Goal: Task Accomplishment & Management: Use online tool/utility

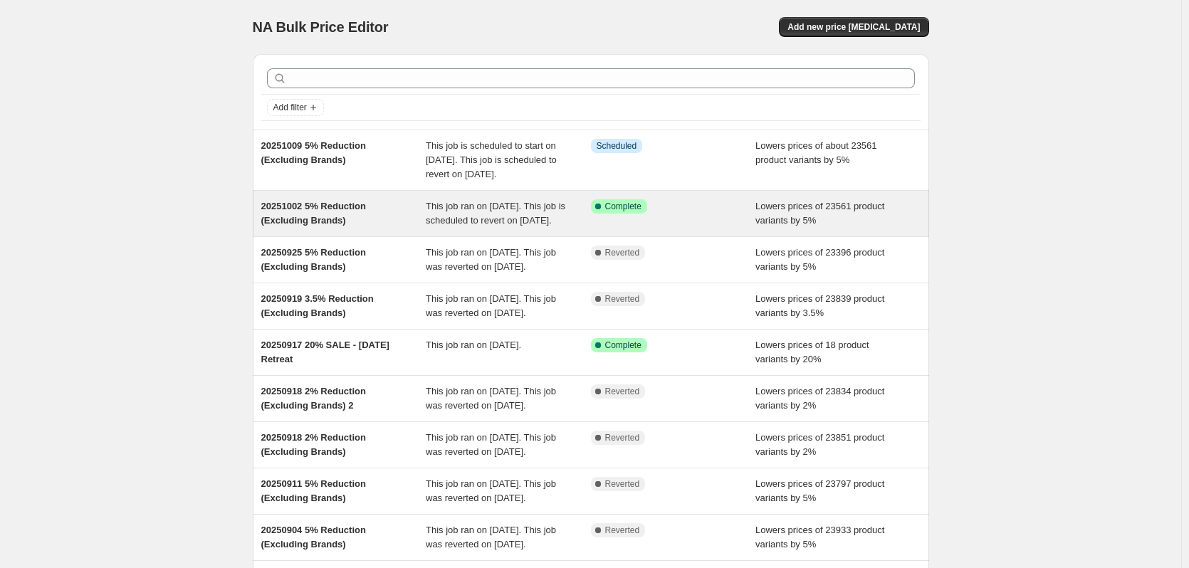
click at [705, 228] on div "Success Complete Complete" at bounding box center [673, 213] width 165 height 28
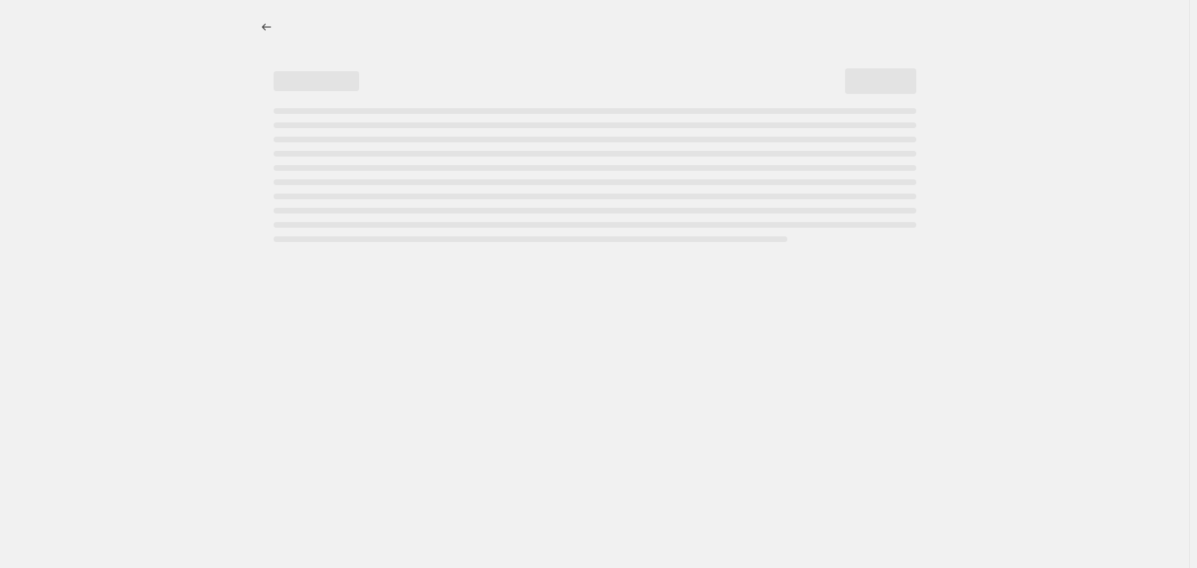
select select "percentage"
select select "no_change"
select select "vendor"
select select "not_equal"
select select "vendor"
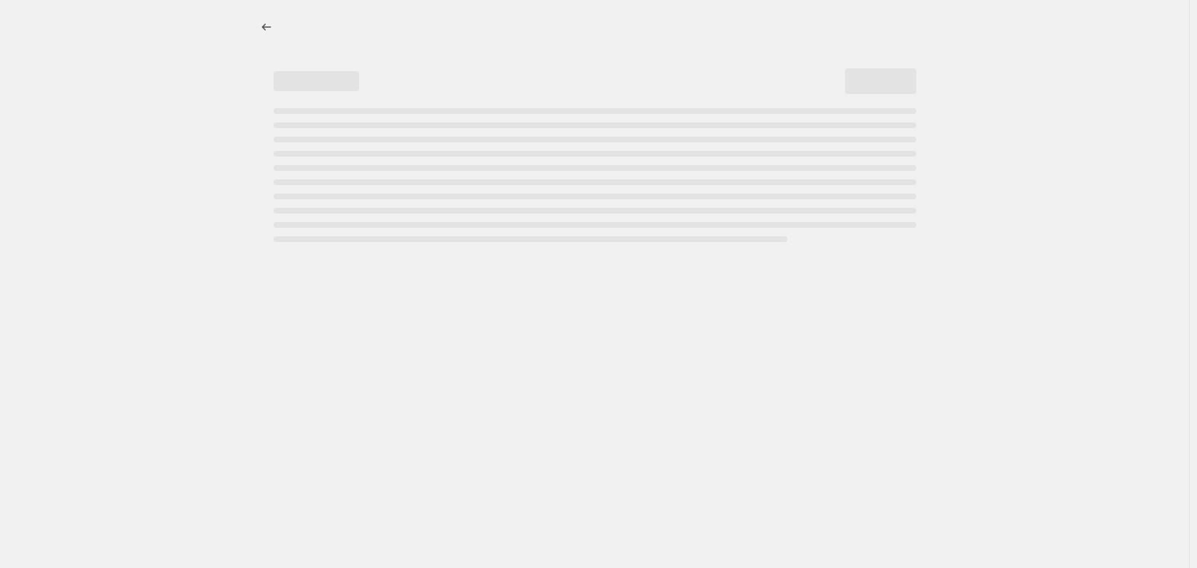
select select "not_equal"
select select "vendor"
select select "not_equal"
select select "vendor"
select select "not_equal"
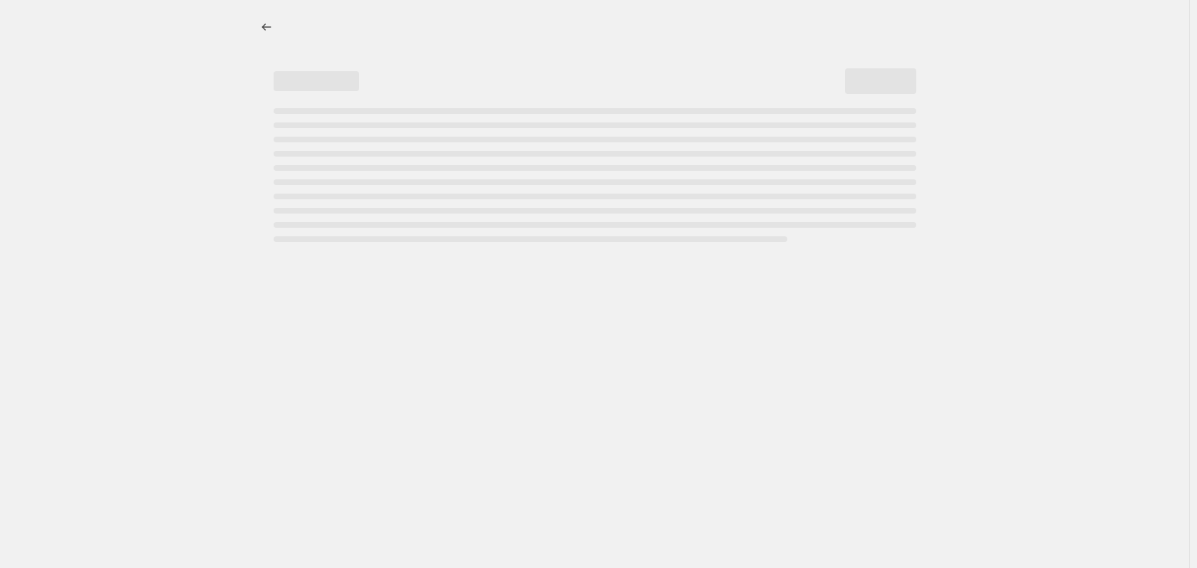
select select "vendor"
select select "not_equal"
select select "vendor"
select select "not_equal"
select select "product_status"
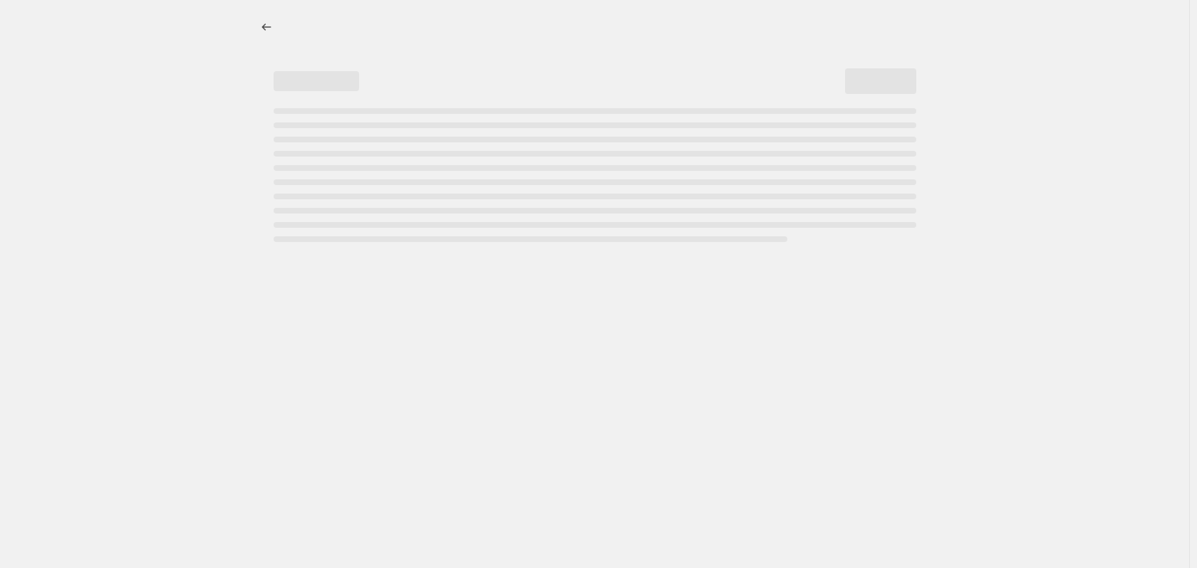
select select "not_equal"
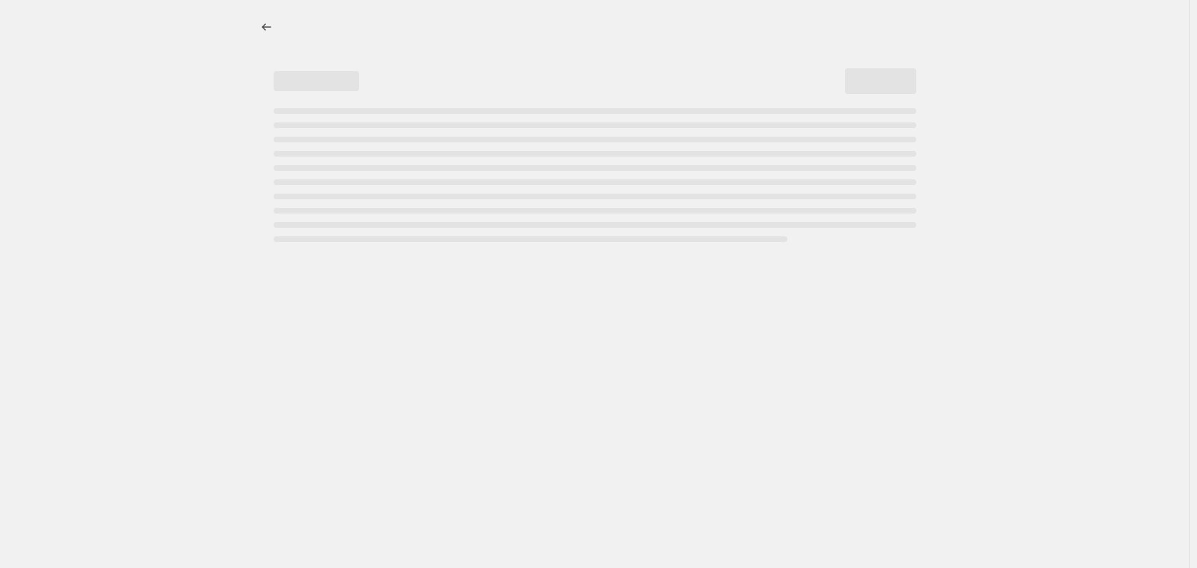
select select "not_equal"
select select "tag"
select select "not_equal"
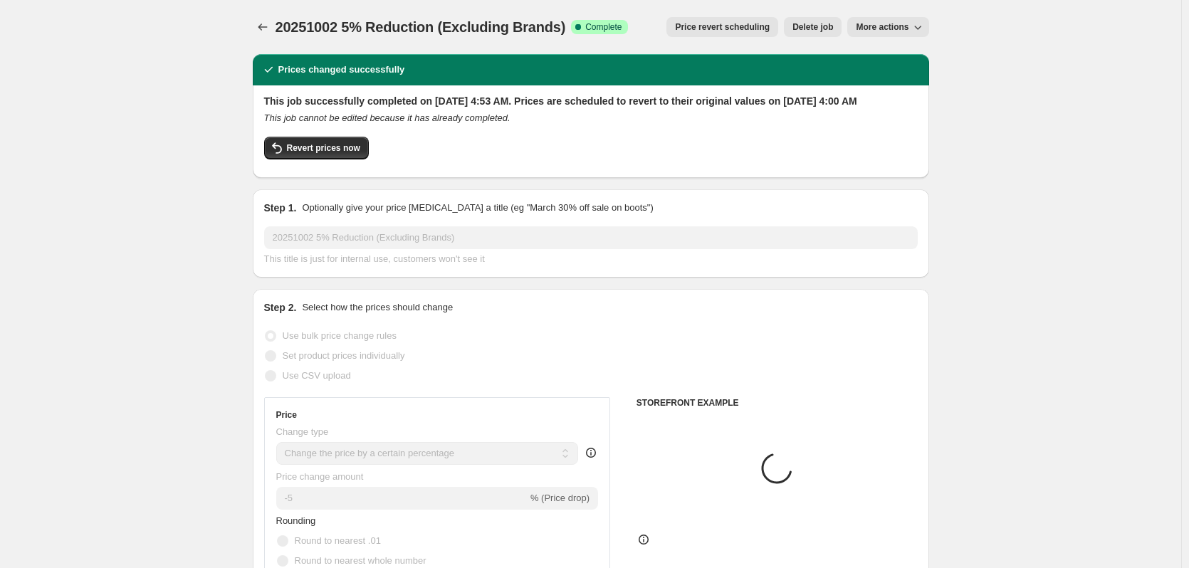
click at [757, 28] on span "Price revert scheduling" at bounding box center [722, 26] width 95 height 11
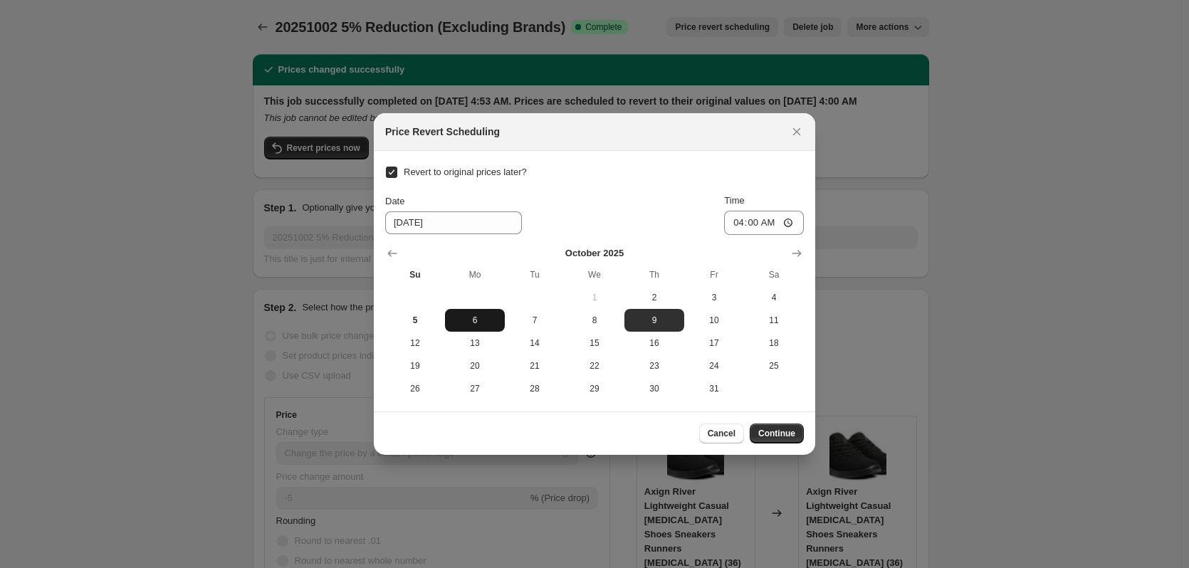
click at [484, 317] on span "6" at bounding box center [475, 320] width 48 height 11
type input "[DATE]"
click at [779, 436] on span "Continue" at bounding box center [777, 433] width 37 height 11
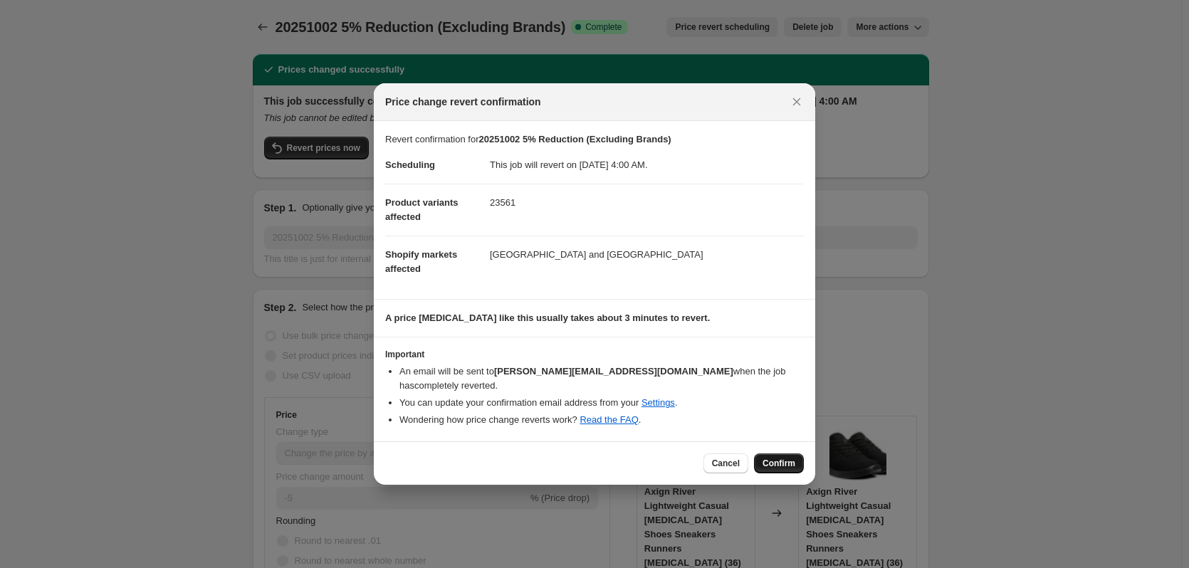
click at [774, 459] on span "Confirm" at bounding box center [779, 463] width 33 height 11
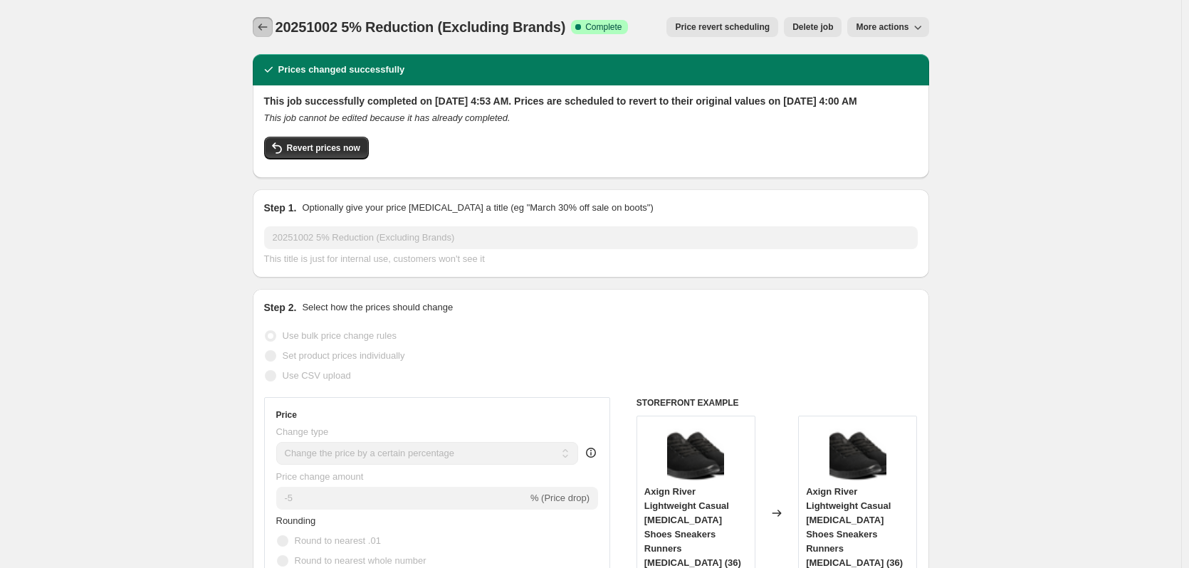
click at [257, 29] on button "Price change jobs" at bounding box center [263, 27] width 20 height 20
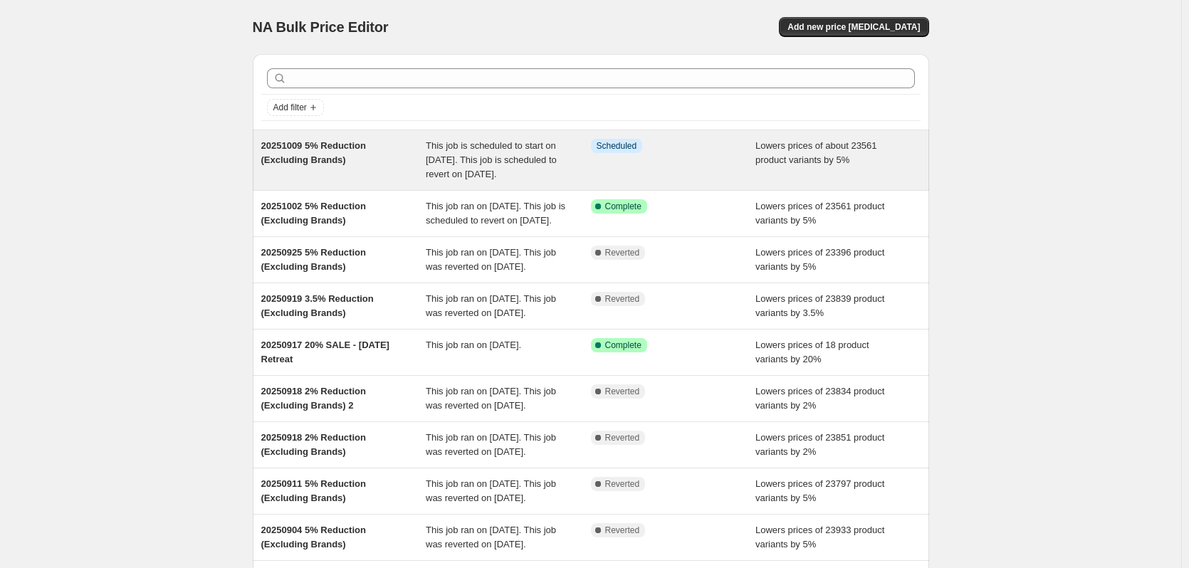
click at [706, 179] on div "Info Scheduled" at bounding box center [673, 160] width 165 height 43
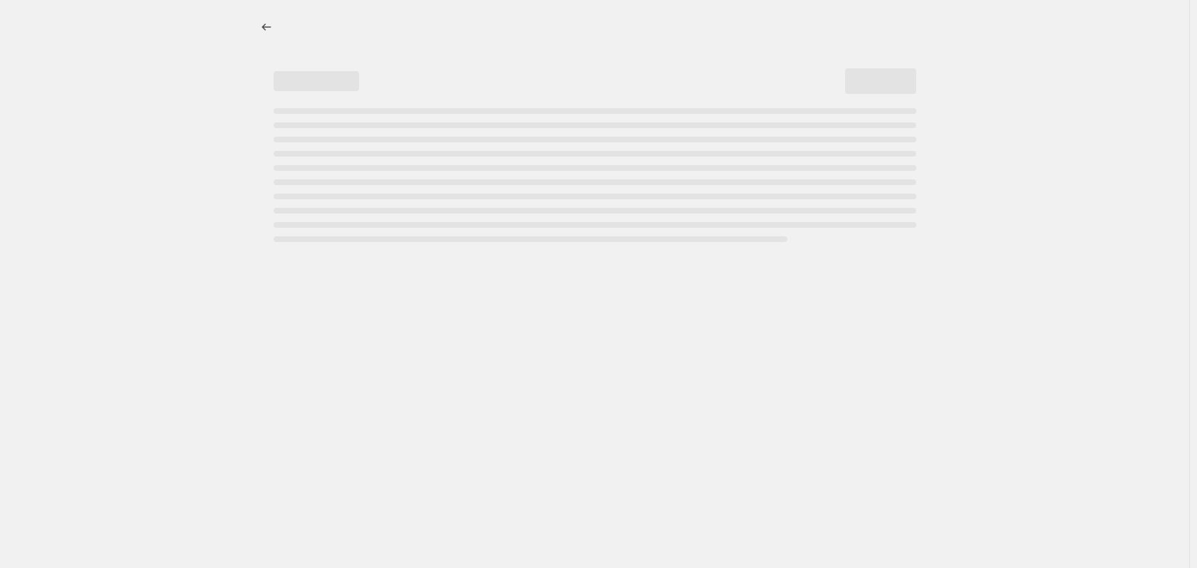
select select "percentage"
select select "no_change"
select select "vendor"
select select "not_equal"
select select "vendor"
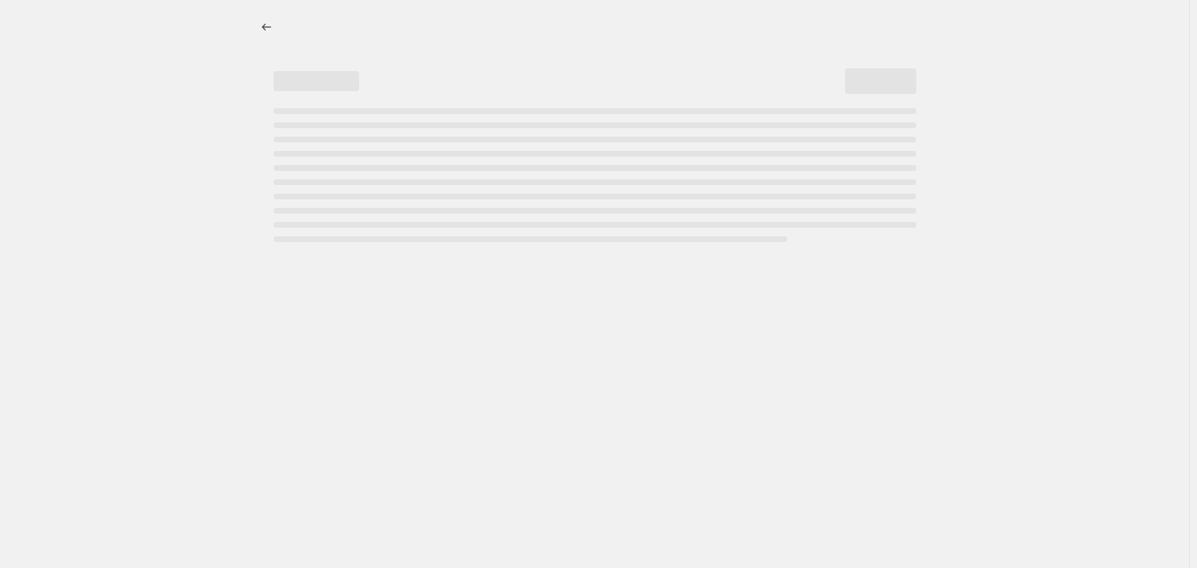
select select "not_equal"
select select "vendor"
select select "not_equal"
select select "vendor"
select select "not_equal"
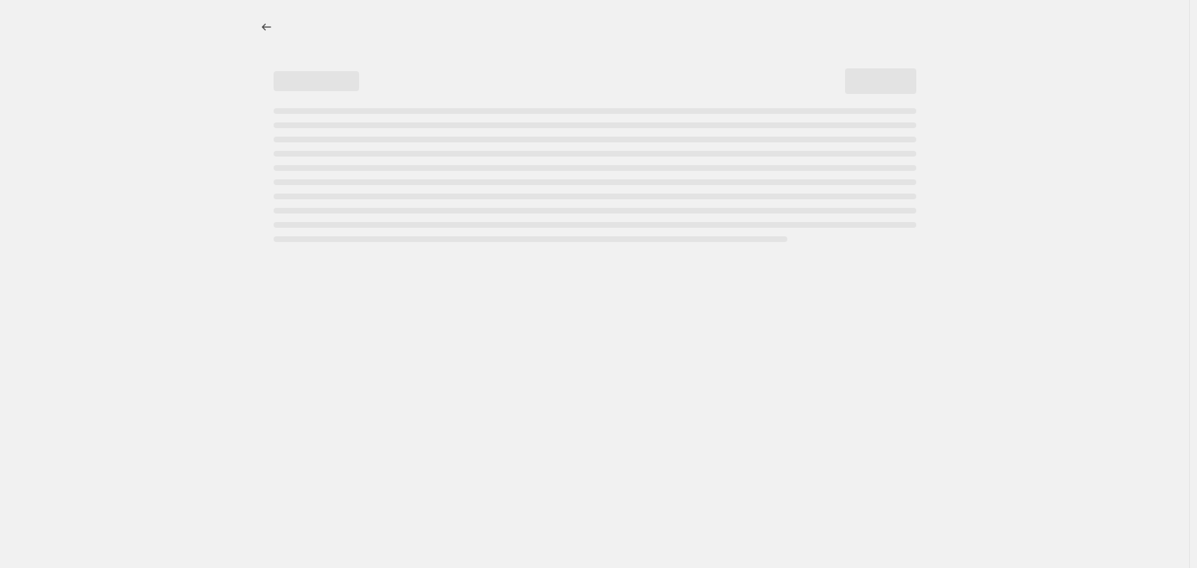
select select "vendor"
select select "not_equal"
select select "vendor"
select select "not_equal"
select select "product_status"
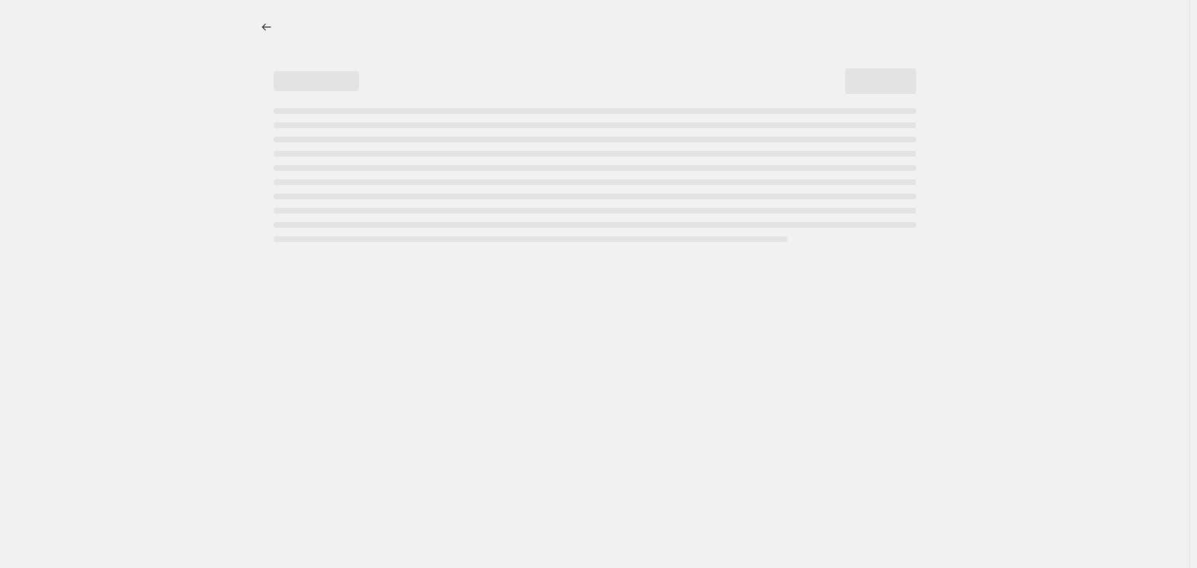
select select "not_equal"
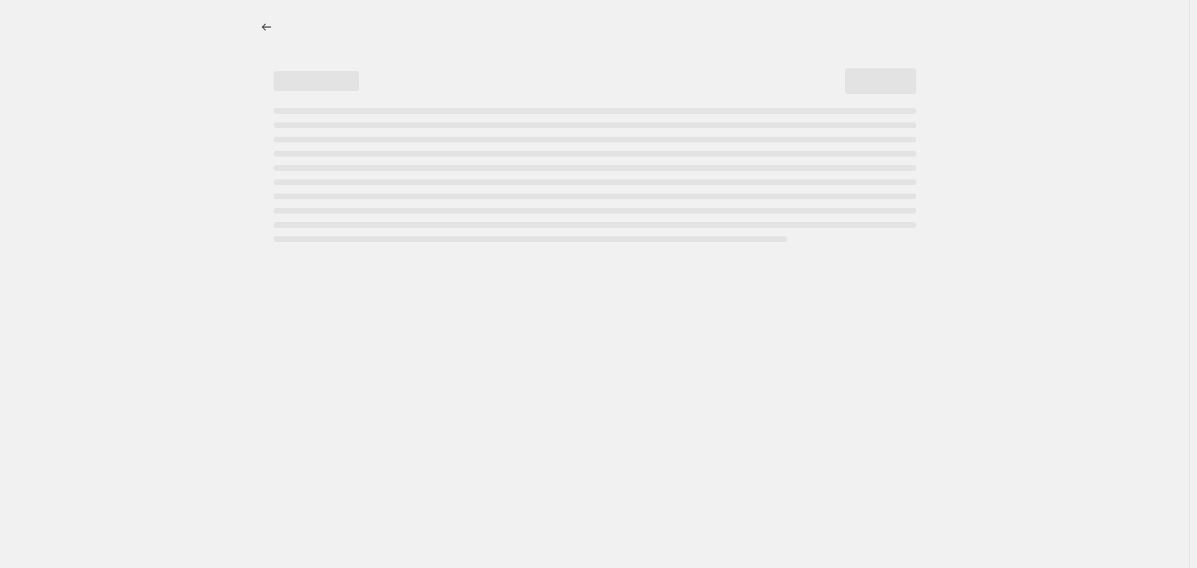
select select "not_equal"
select select "tag"
select select "not_equal"
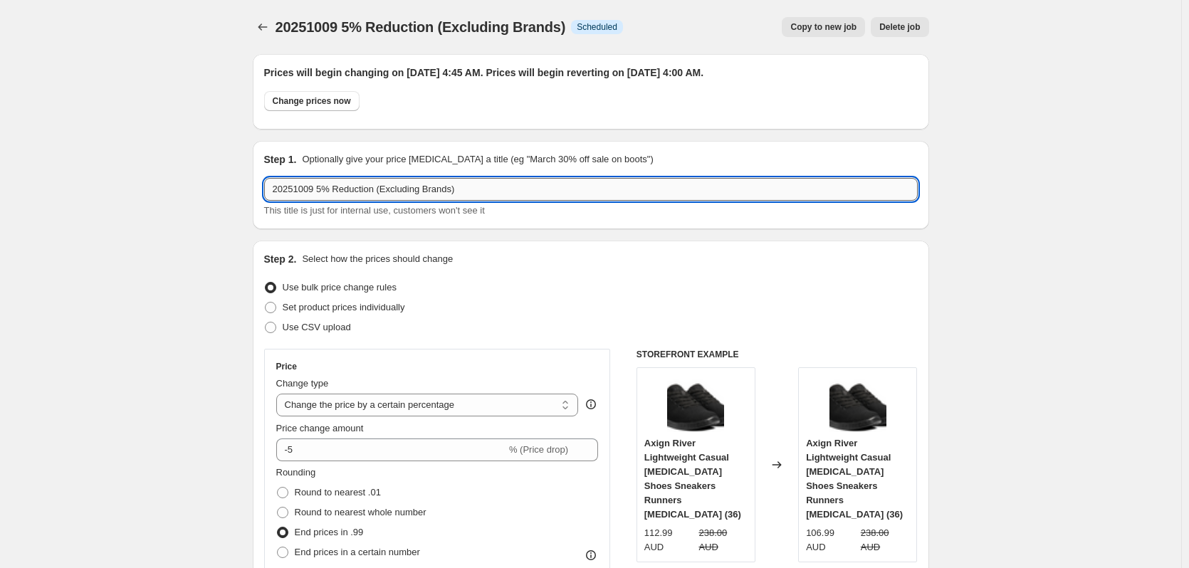
click at [319, 192] on input "20251009 5% Reduction (Excluding Brands)" at bounding box center [591, 189] width 654 height 23
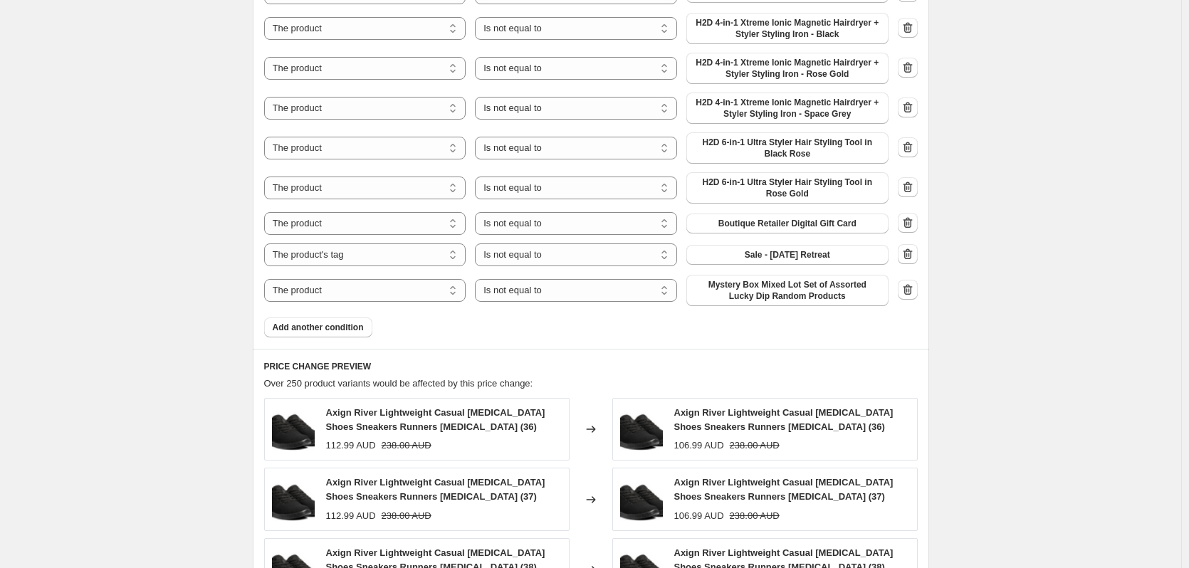
scroll to position [1211, 0]
type input "20251006 5% Reduction (Excluding Brands)"
click at [341, 331] on span "Add another condition" at bounding box center [318, 326] width 91 height 11
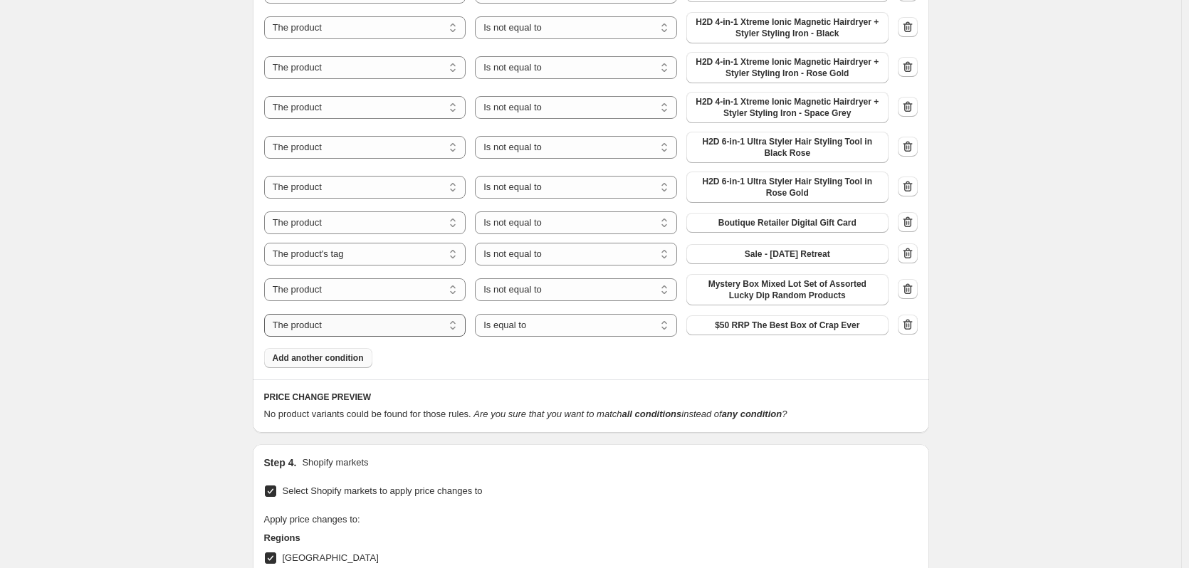
click at [414, 328] on select "The product The product's collection The product's tag The product's vendor The…" at bounding box center [365, 325] width 202 height 23
select select "vendor"
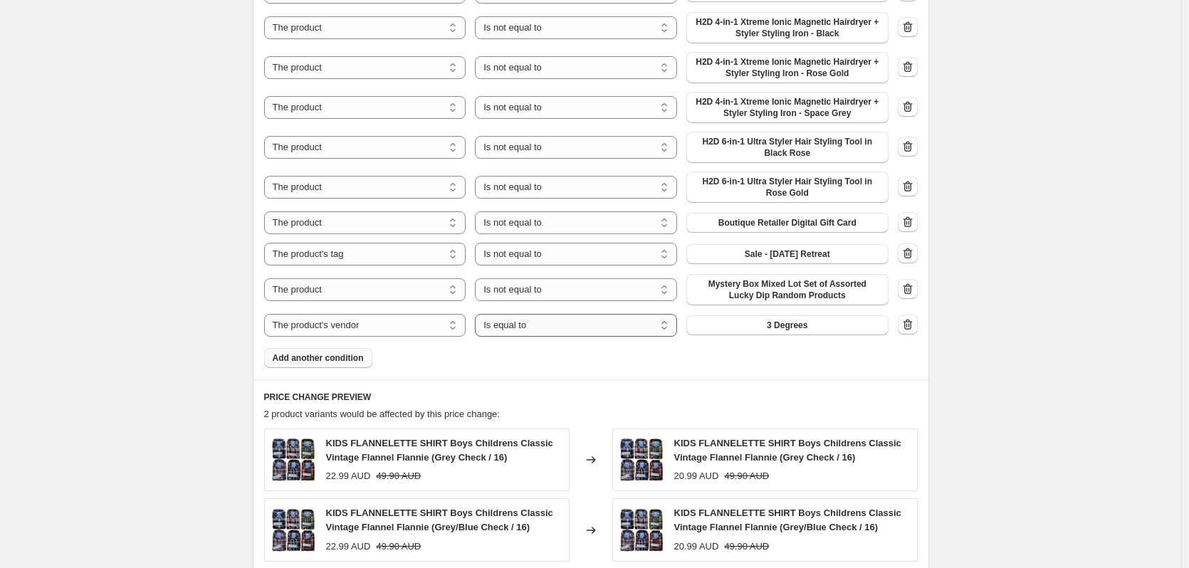
click at [556, 328] on select "Is equal to Is not equal to" at bounding box center [576, 325] width 202 height 23
select select "not_equal"
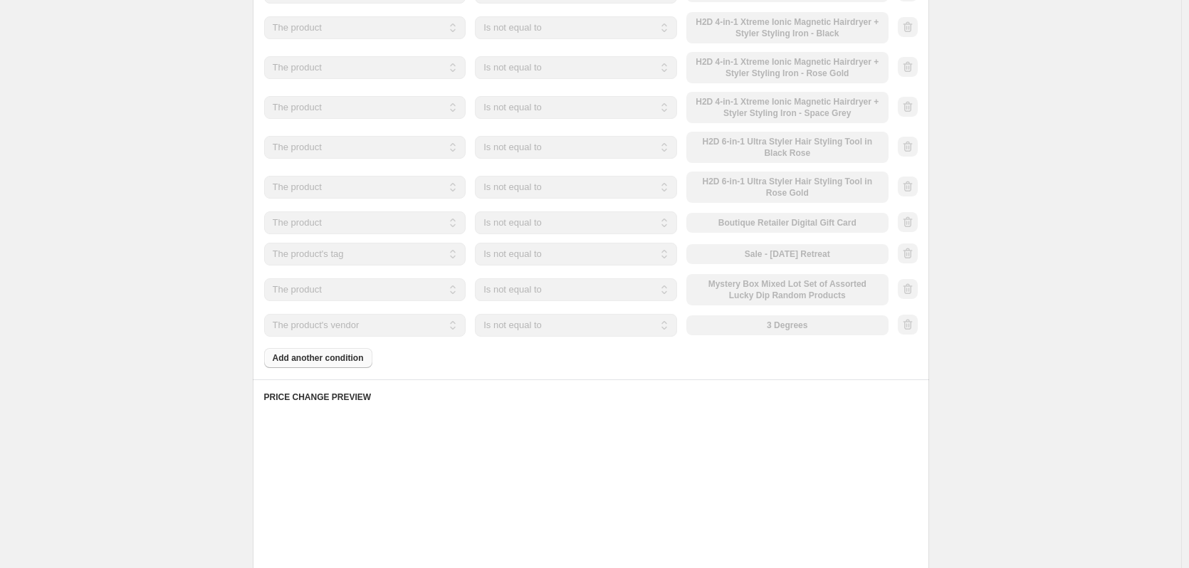
click at [766, 321] on div "3 Degrees" at bounding box center [788, 326] width 202 height 20
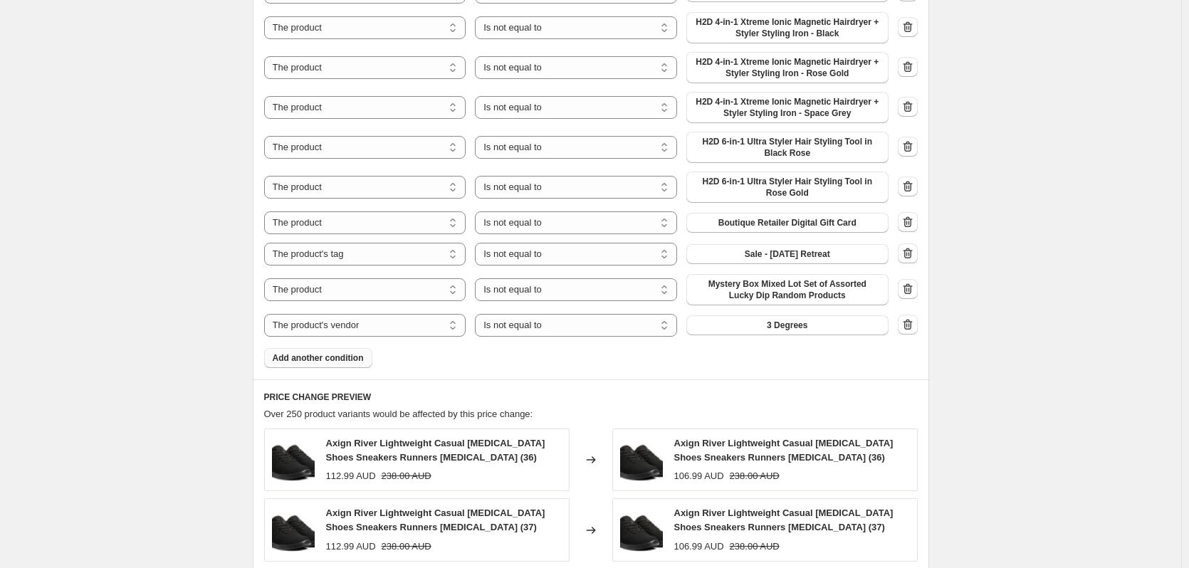
click at [764, 323] on button "3 Degrees" at bounding box center [788, 326] width 202 height 20
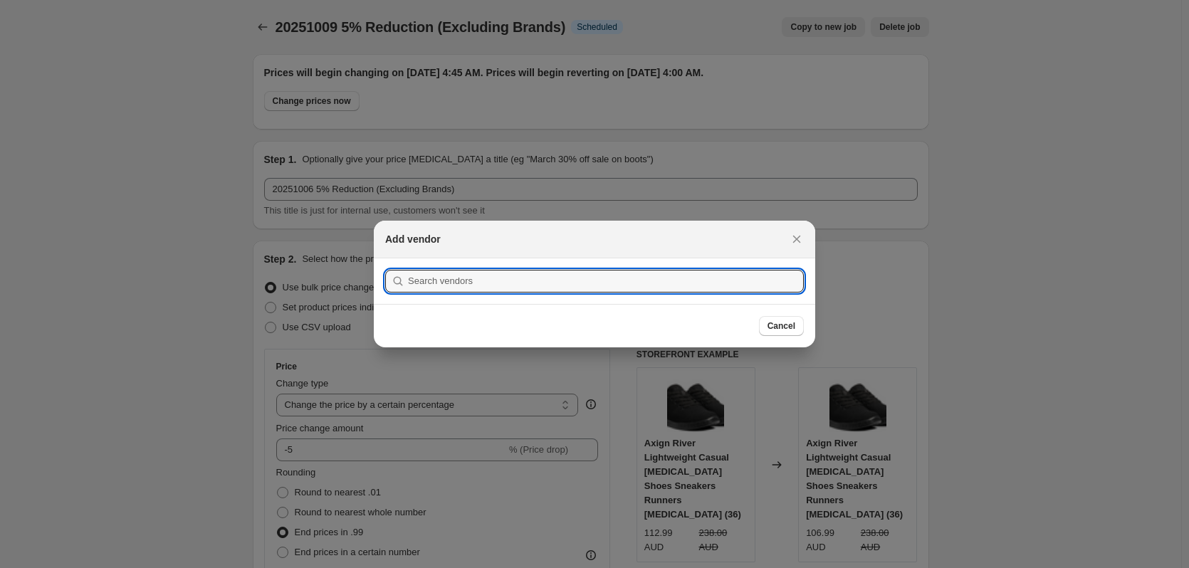
scroll to position [0, 0]
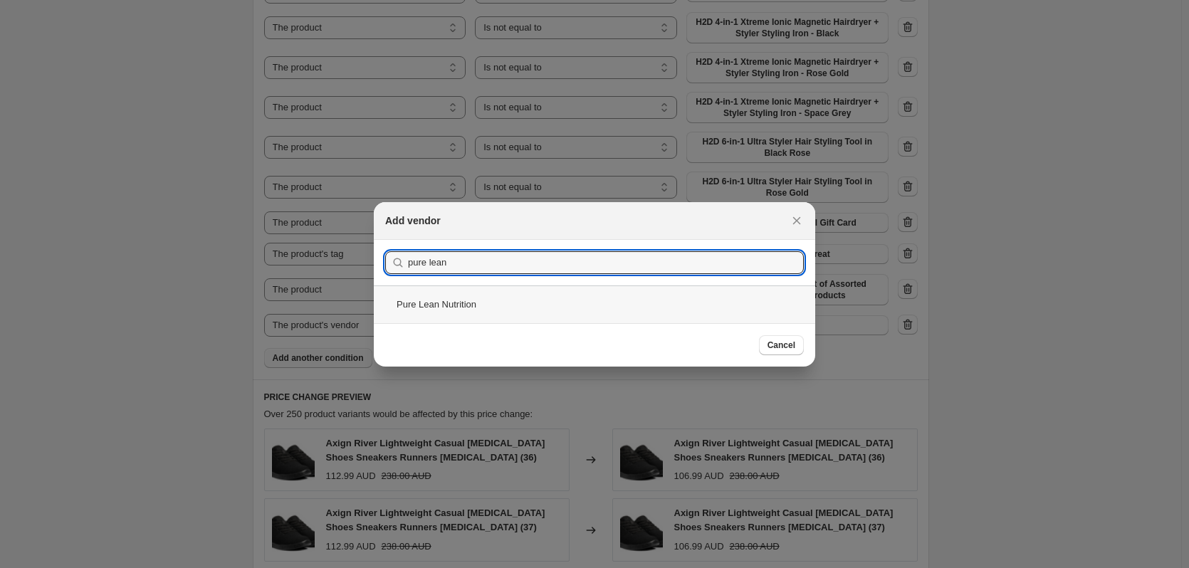
type input "pure lean"
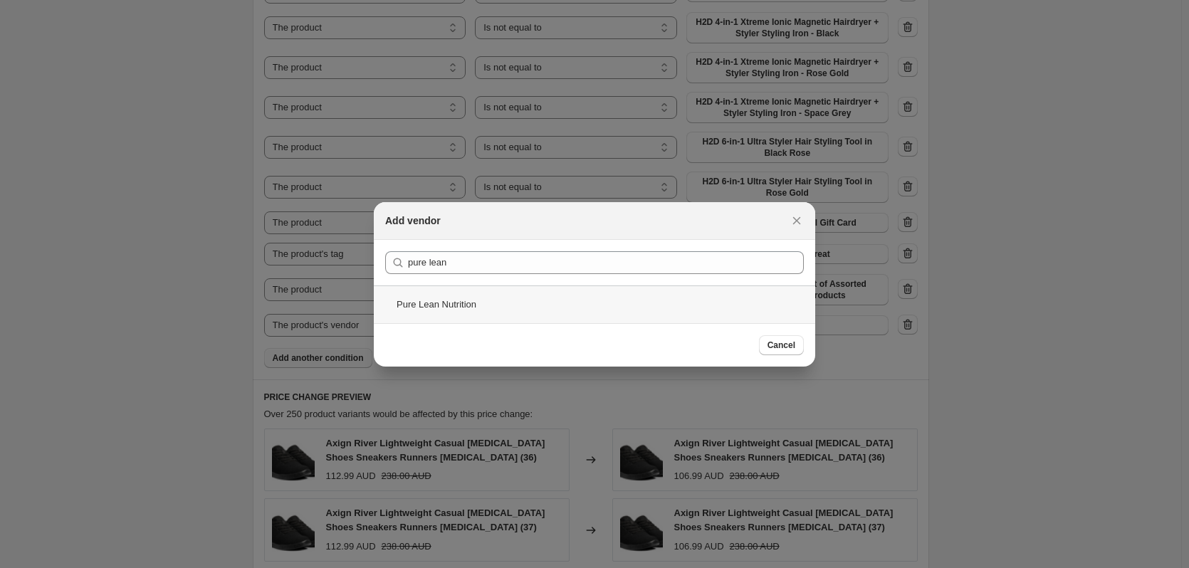
click at [445, 303] on div "Pure Lean Nutrition" at bounding box center [595, 305] width 442 height 38
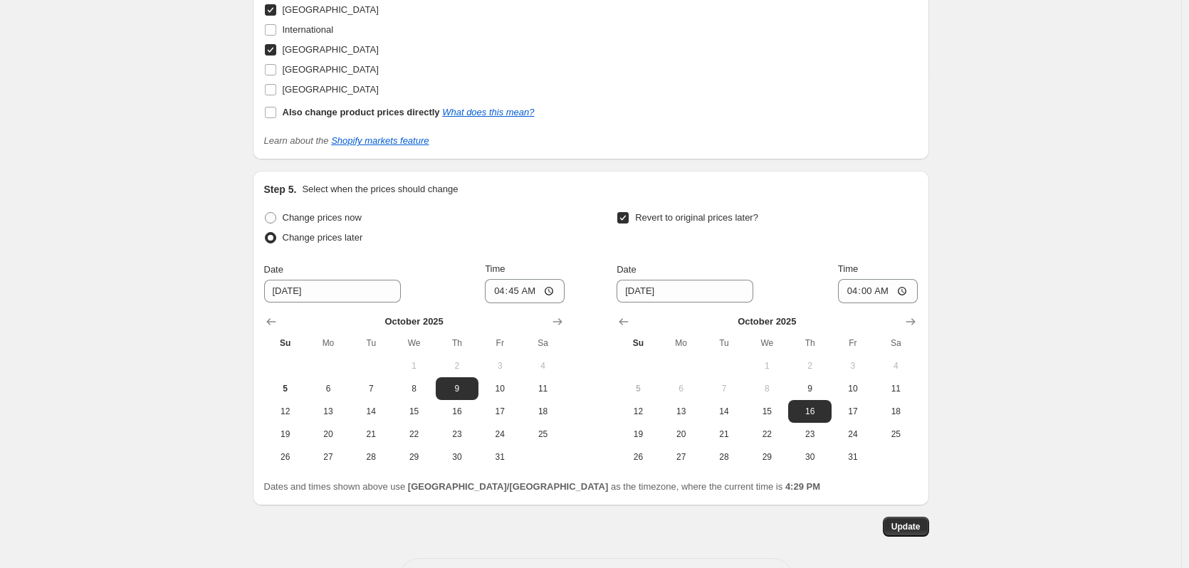
scroll to position [2216, 0]
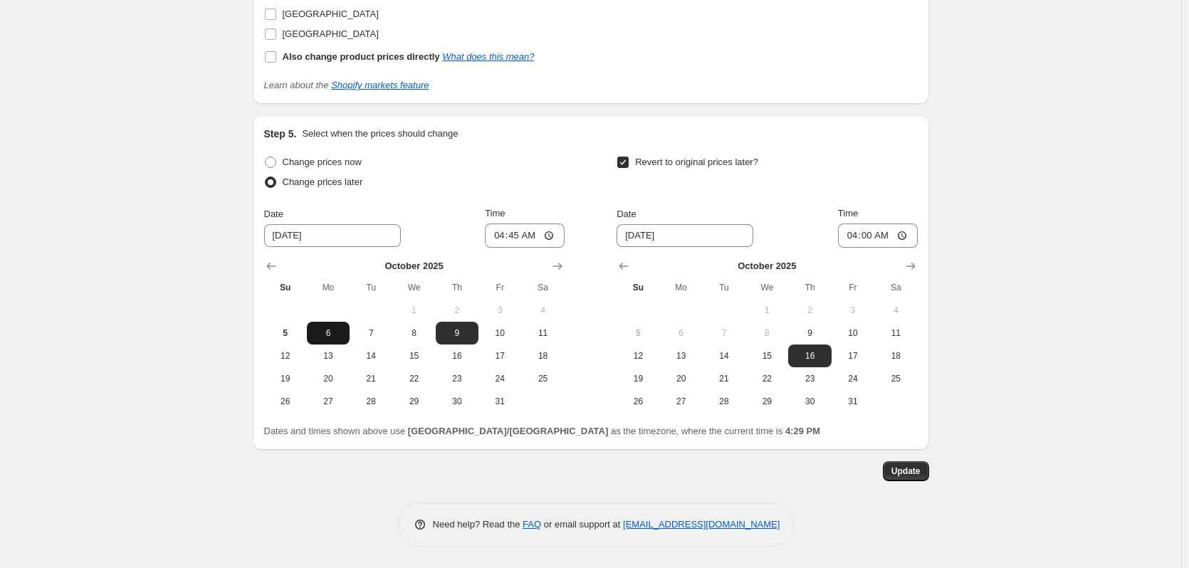
click at [328, 338] on span "6" at bounding box center [328, 333] width 31 height 11
type input "[DATE]"
click at [801, 330] on span "9" at bounding box center [809, 333] width 31 height 11
type input "[DATE]"
click at [915, 475] on span "Update" at bounding box center [906, 471] width 29 height 11
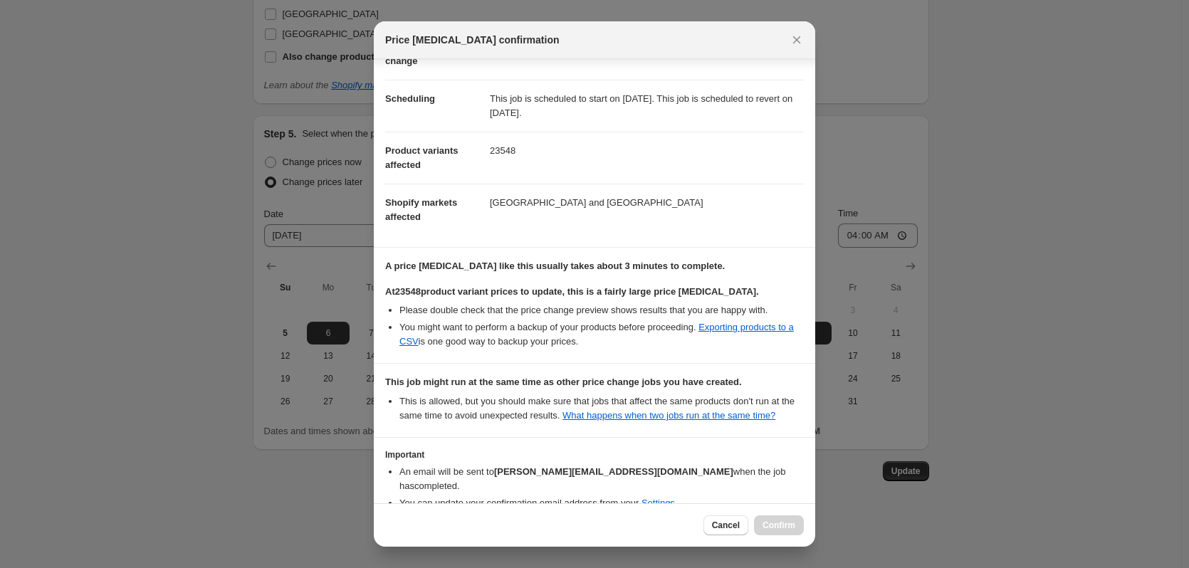
scroll to position [187, 0]
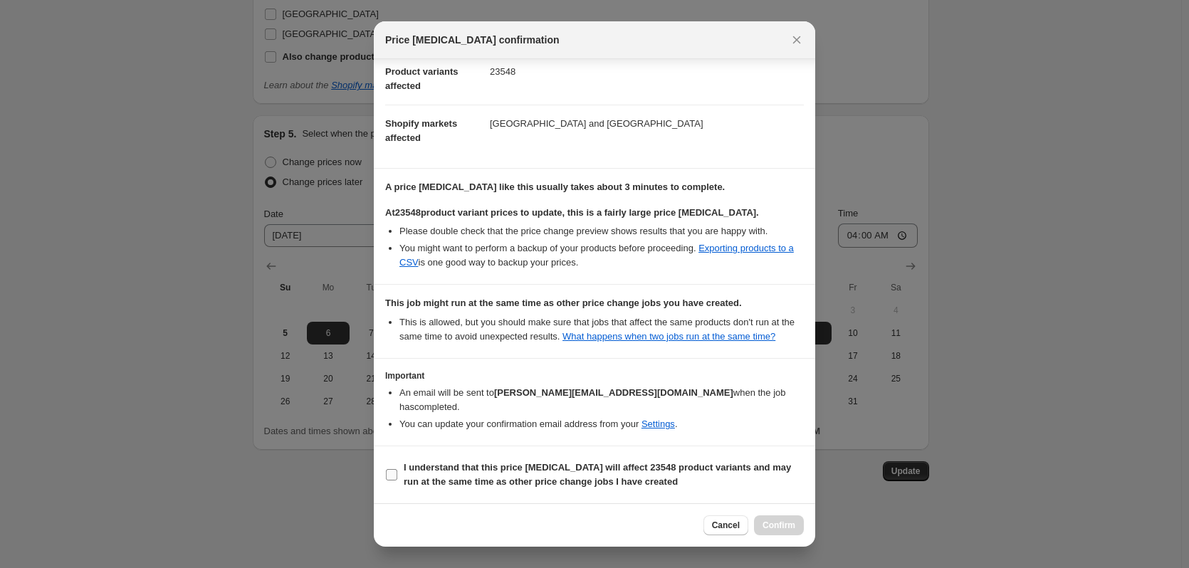
click at [436, 469] on b "I understand that this price [MEDICAL_DATA] will affect 23548 product variants …" at bounding box center [597, 474] width 387 height 25
click at [397, 469] on input "I understand that this price [MEDICAL_DATA] will affect 23548 product variants …" at bounding box center [391, 474] width 11 height 11
checkbox input "true"
click at [761, 525] on button "Confirm" at bounding box center [779, 526] width 50 height 20
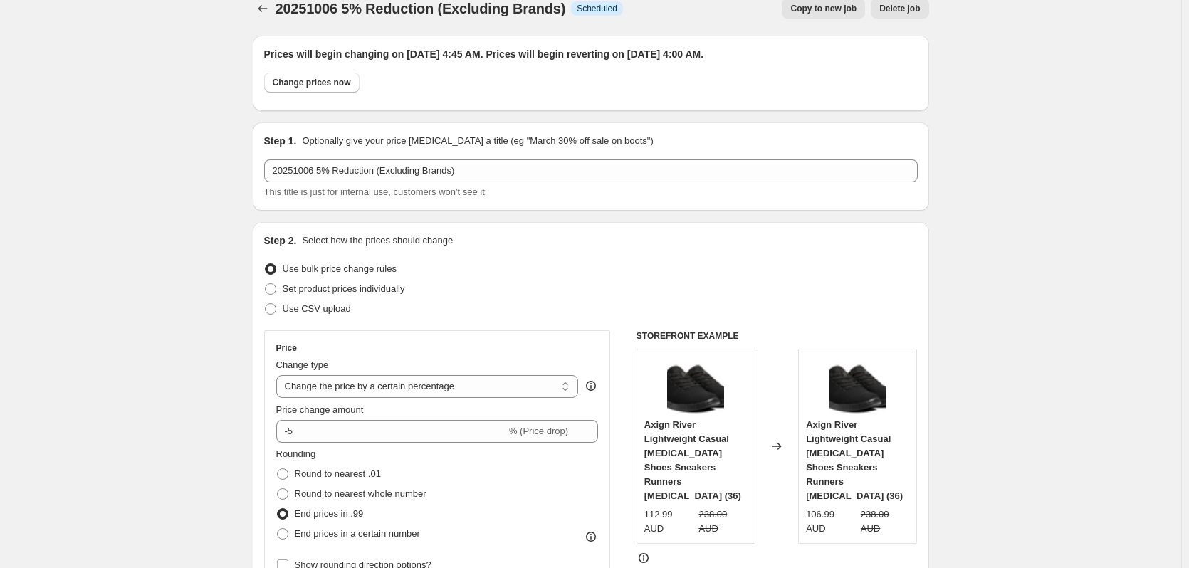
scroll to position [0, 0]
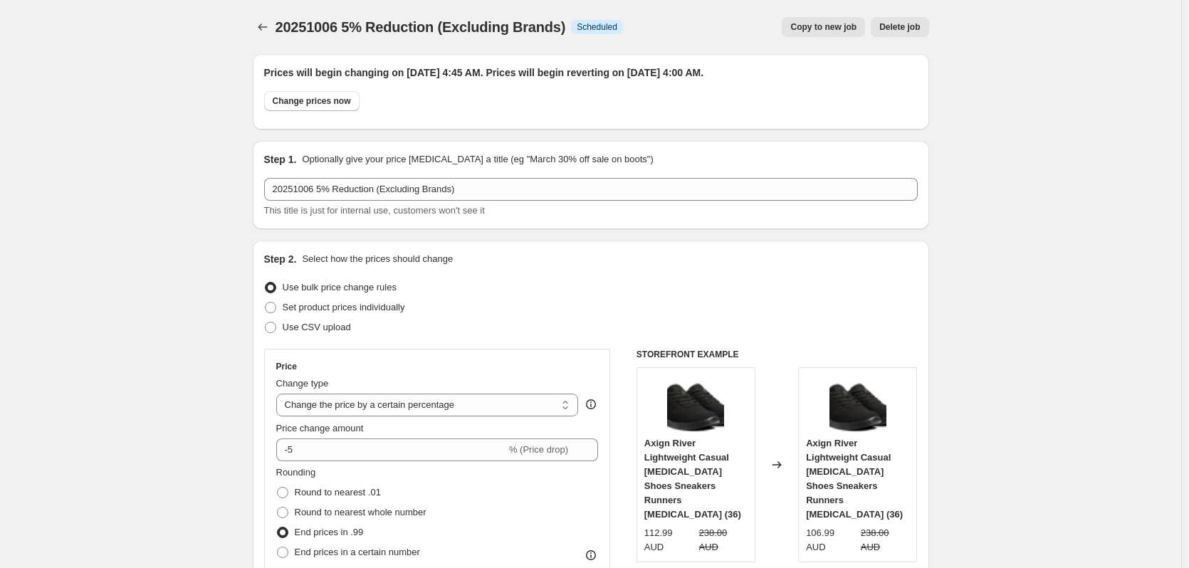
drag, startPoint x: 825, startPoint y: 28, endPoint x: 1087, endPoint y: 98, distance: 270.4
click at [812, 18] on button "Copy to new job" at bounding box center [823, 27] width 83 height 20
select select "percentage"
select select "no_change"
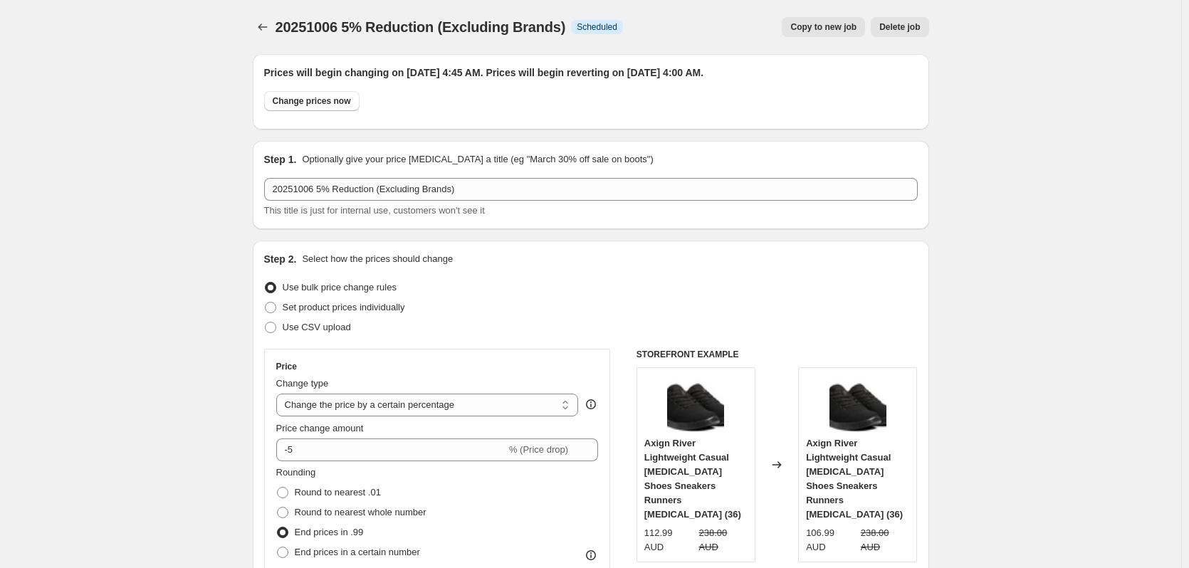
select select "vendor"
select select "not_equal"
select select "vendor"
select select "not_equal"
select select "vendor"
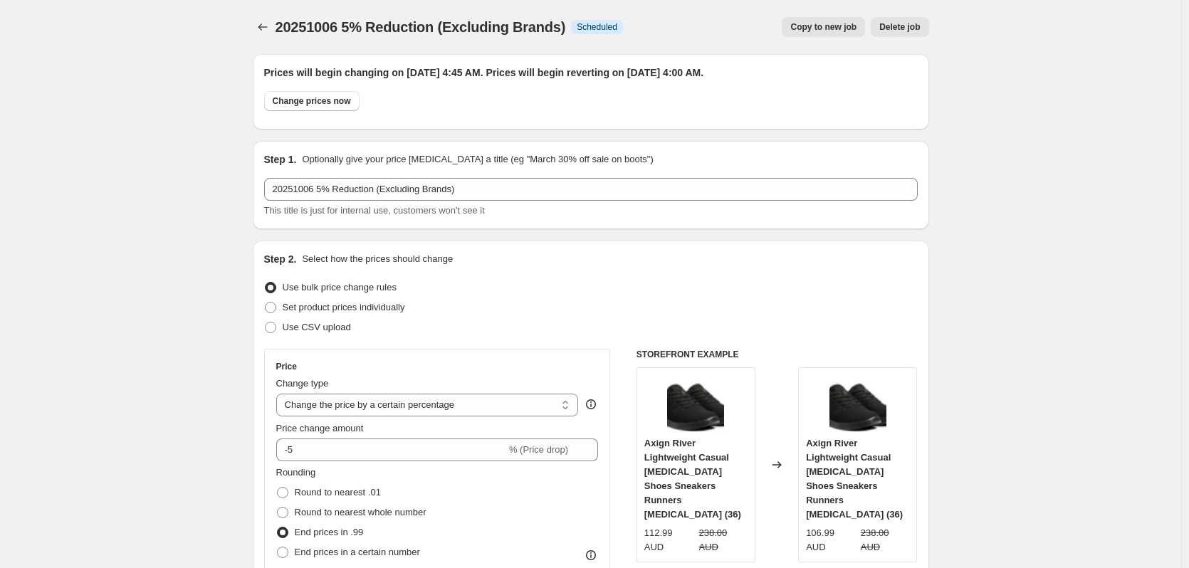
select select "not_equal"
select select "vendor"
select select "not_equal"
select select "vendor"
select select "not_equal"
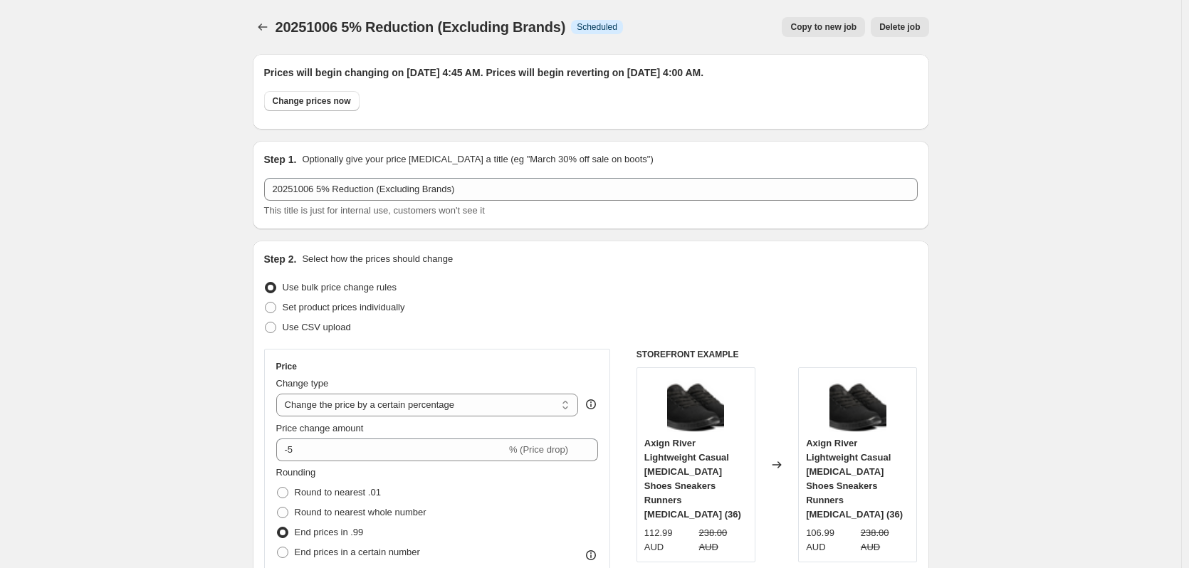
select select "vendor"
select select "not_equal"
select select "product_status"
select select "not_equal"
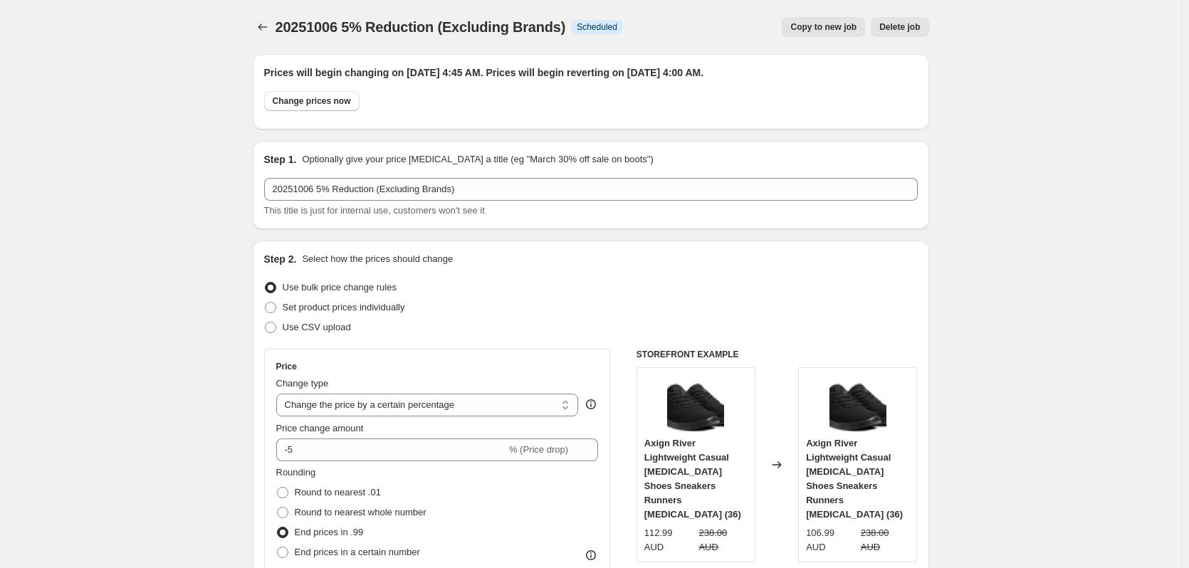
select select "not_equal"
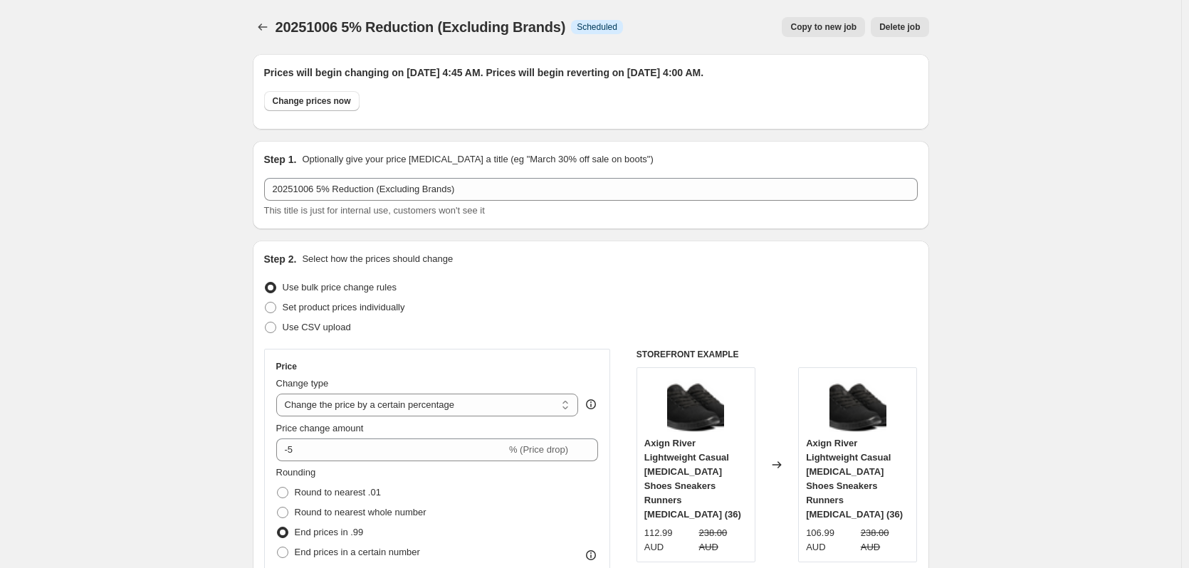
select select "tag"
select select "not_equal"
select select "vendor"
select select "not_equal"
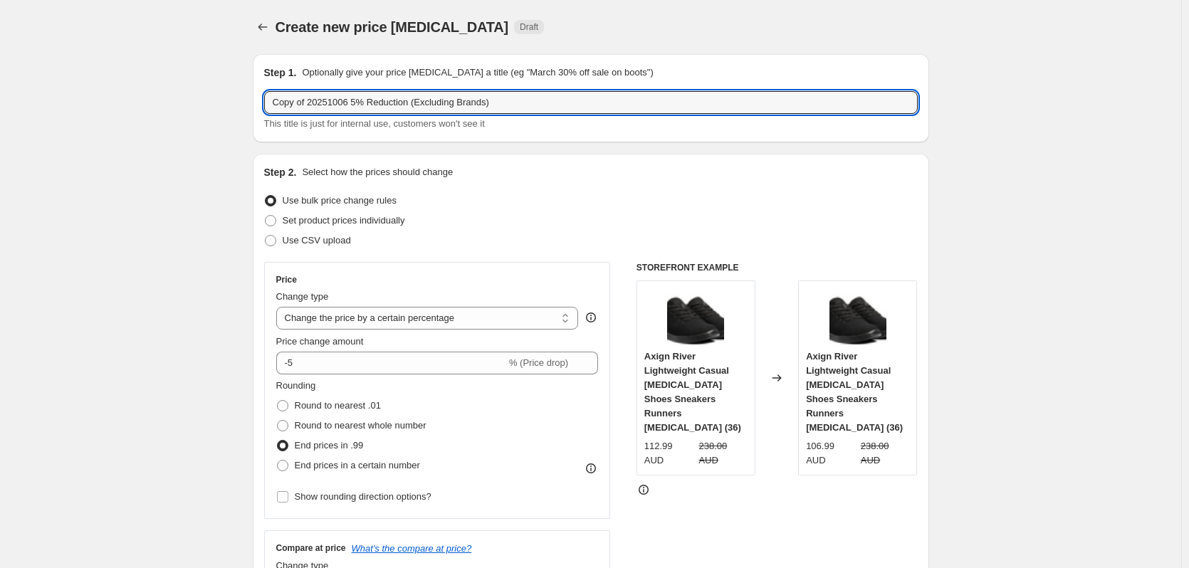
drag, startPoint x: 310, startPoint y: 103, endPoint x: 241, endPoint y: 102, distance: 68.4
click at [319, 99] on input "20251006 5% Reduction (Excluding Brands)" at bounding box center [591, 102] width 654 height 23
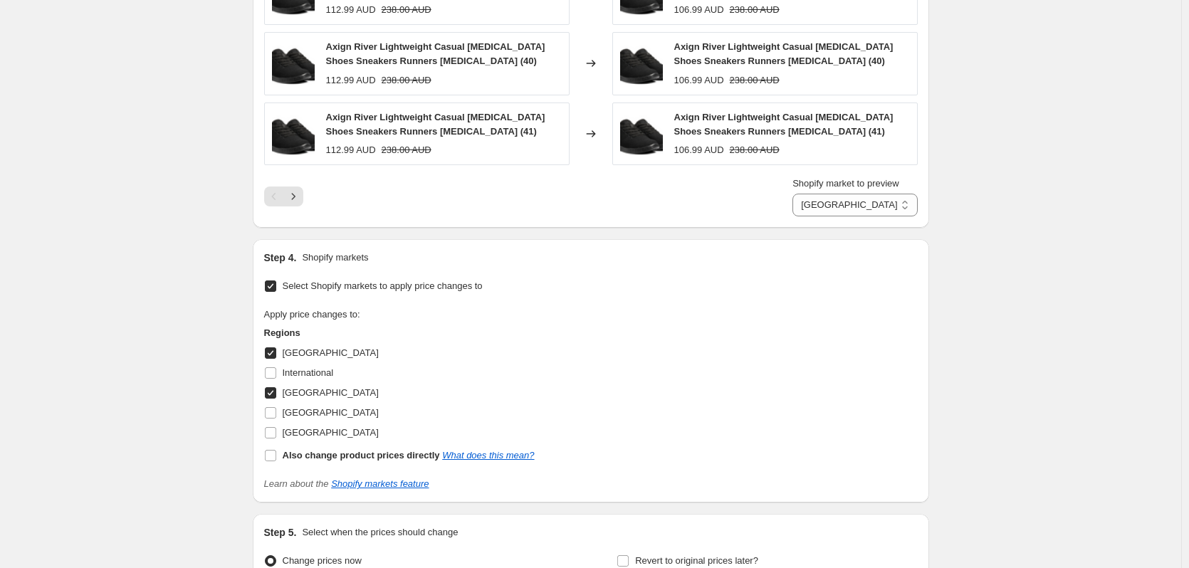
scroll to position [1886, 0]
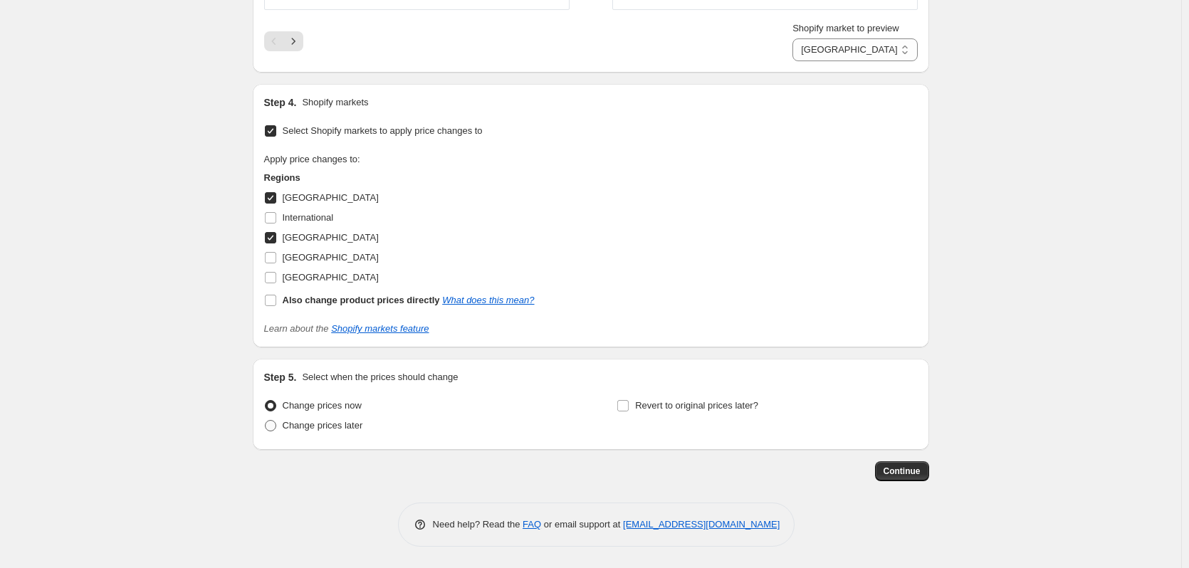
type input "20251009 5% Reduction (Excluding Brands)"
click at [310, 424] on span "Change prices later" at bounding box center [323, 425] width 80 height 11
click at [266, 421] on input "Change prices later" at bounding box center [265, 420] width 1 height 1
radio input "true"
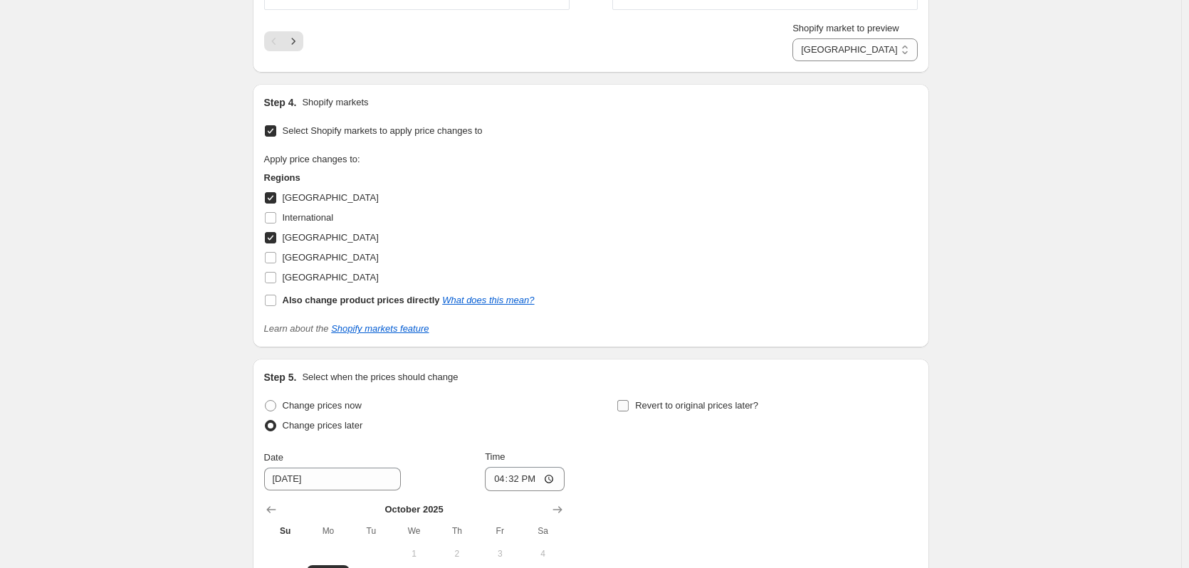
click at [655, 400] on span "Revert to original prices later?" at bounding box center [696, 406] width 123 height 14
click at [629, 400] on input "Revert to original prices later?" at bounding box center [622, 405] width 11 height 11
checkbox input "true"
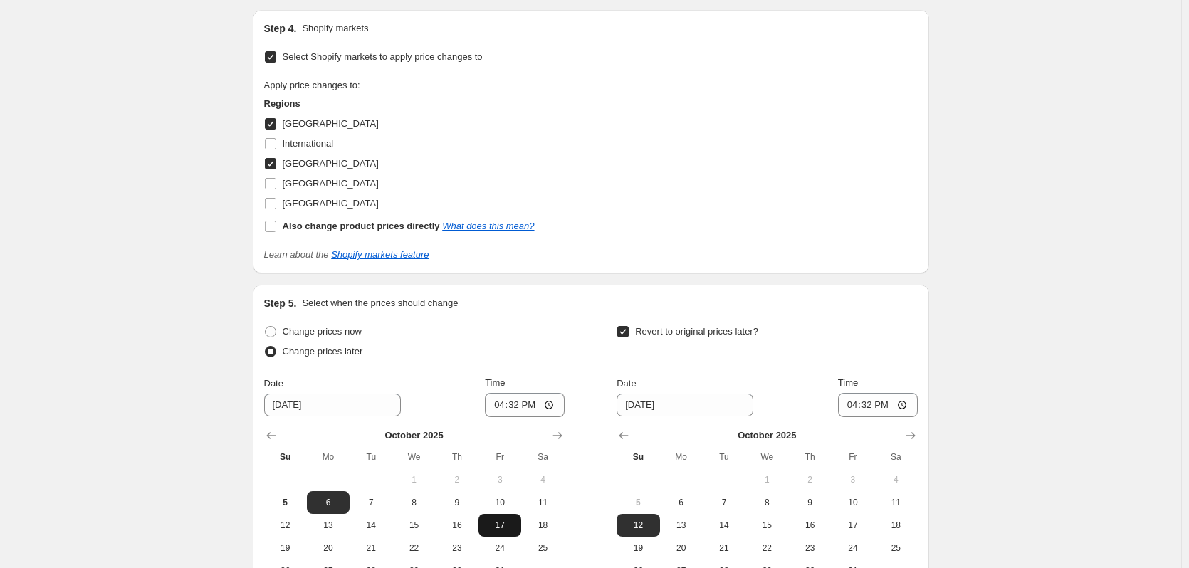
scroll to position [2028, 0]
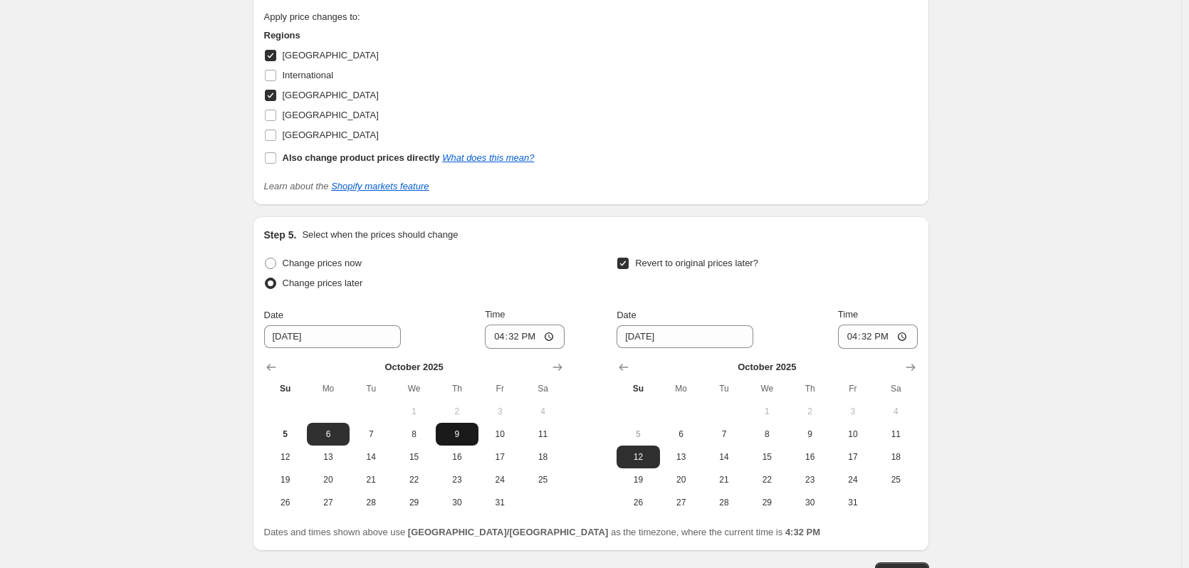
click at [455, 439] on span "9" at bounding box center [457, 434] width 31 height 11
type input "[DATE]"
click at [515, 336] on input "16:32" at bounding box center [525, 337] width 80 height 24
type input "04:45"
click at [813, 455] on span "16" at bounding box center [809, 457] width 31 height 11
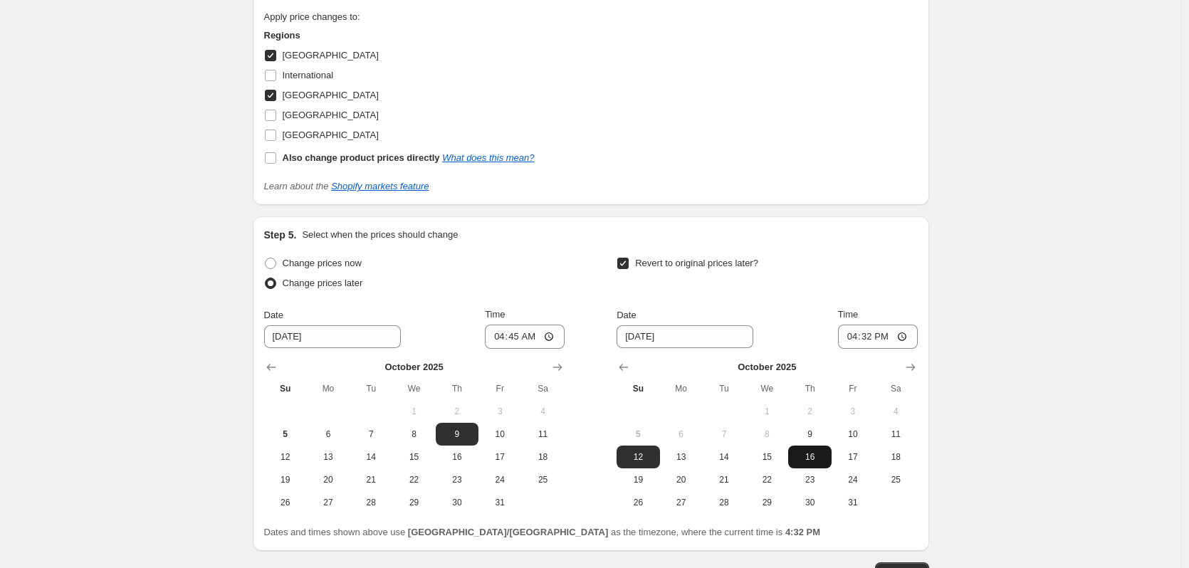
type input "[DATE]"
click at [862, 335] on input "16:32" at bounding box center [878, 337] width 80 height 24
type input "04:00"
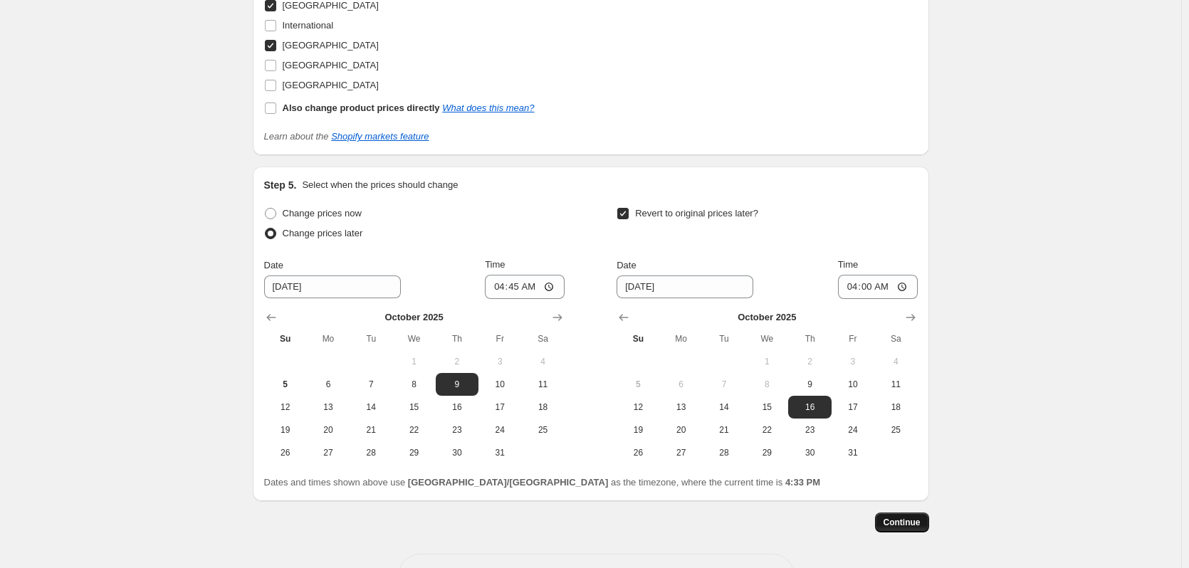
scroll to position [2130, 0]
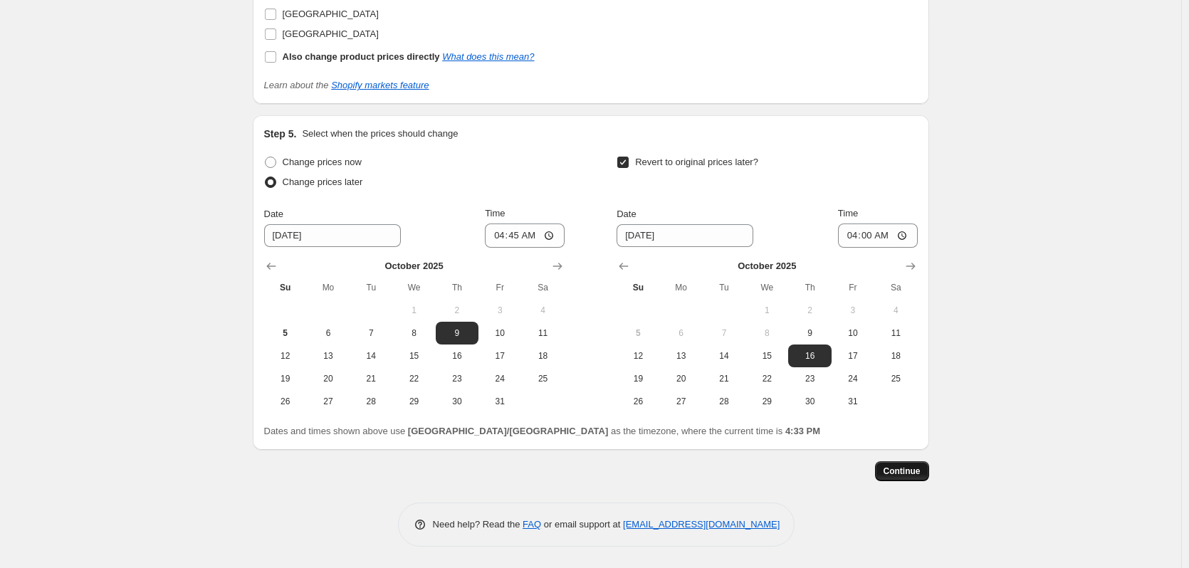
click at [903, 473] on span "Continue" at bounding box center [902, 471] width 37 height 11
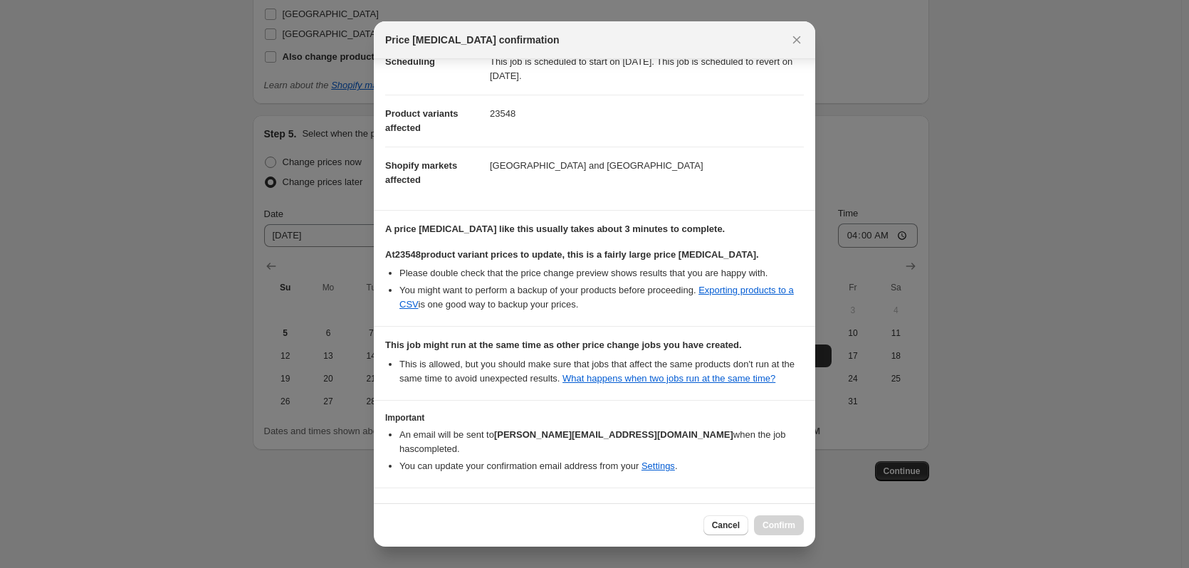
scroll to position [187, 0]
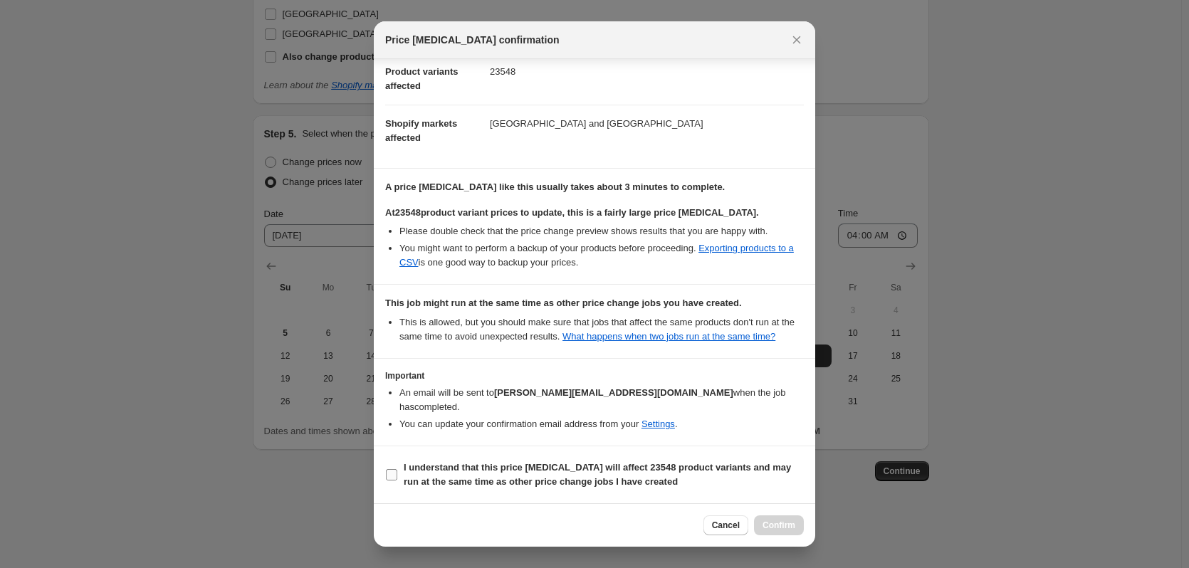
click at [442, 478] on b "I understand that this price [MEDICAL_DATA] will affect 23548 product variants …" at bounding box center [597, 474] width 387 height 25
click at [397, 478] on input "I understand that this price [MEDICAL_DATA] will affect 23548 product variants …" at bounding box center [391, 474] width 11 height 11
checkbox input "true"
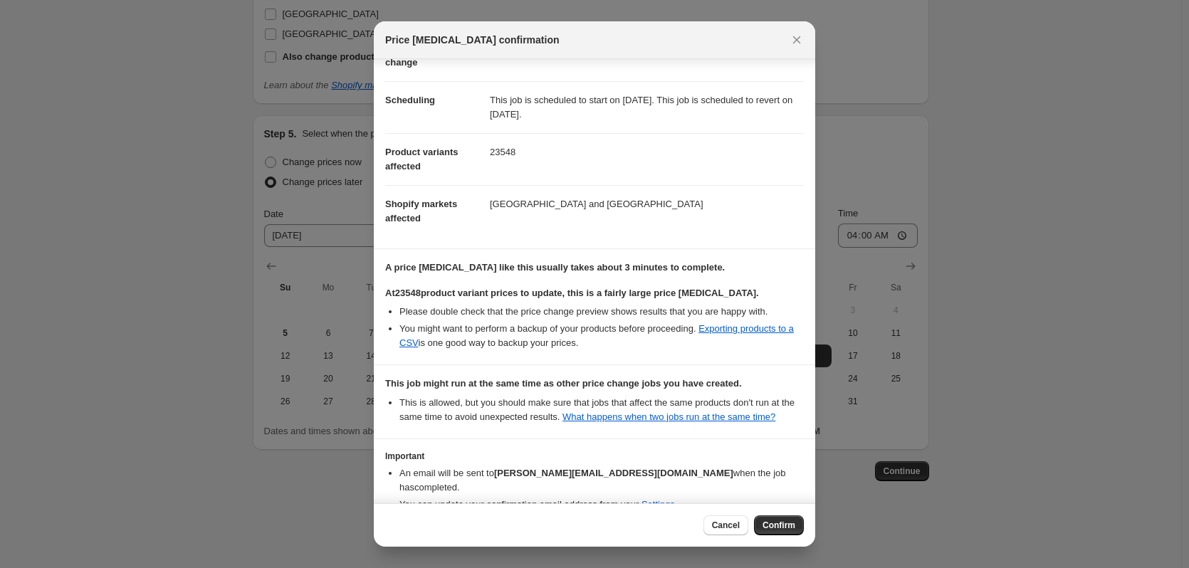
scroll to position [0, 0]
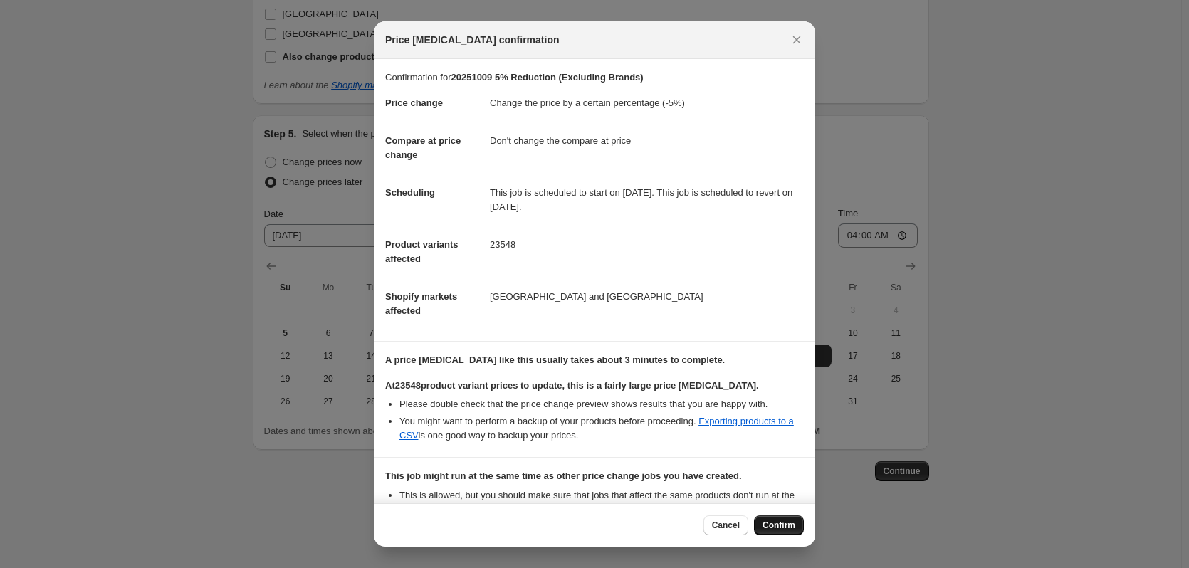
click at [784, 533] on button "Confirm" at bounding box center [779, 526] width 50 height 20
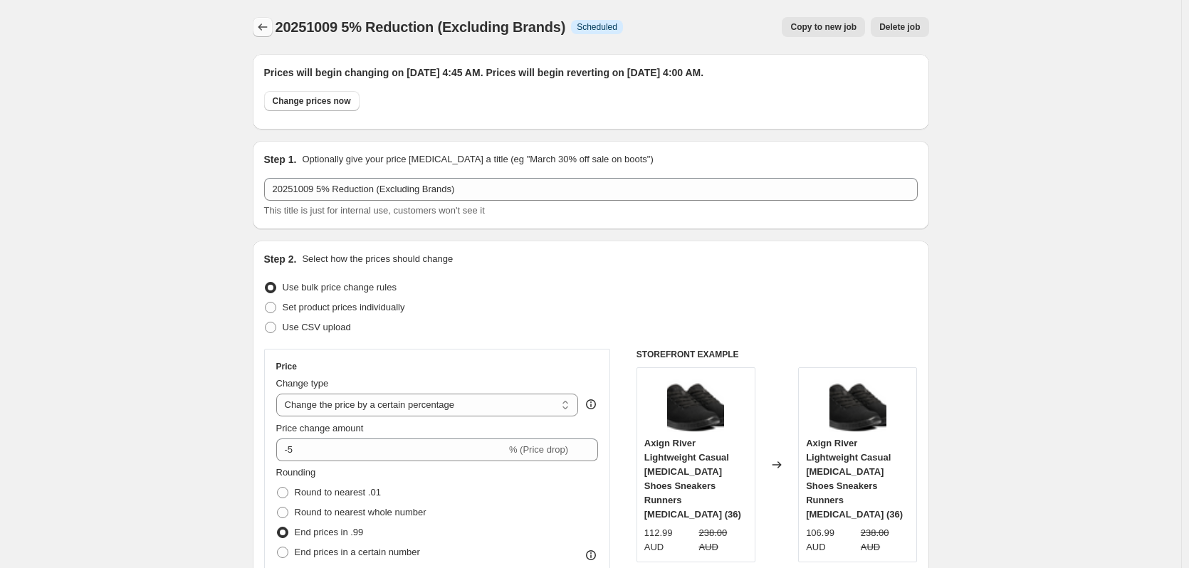
click at [262, 26] on icon "Price change jobs" at bounding box center [263, 27] width 14 height 14
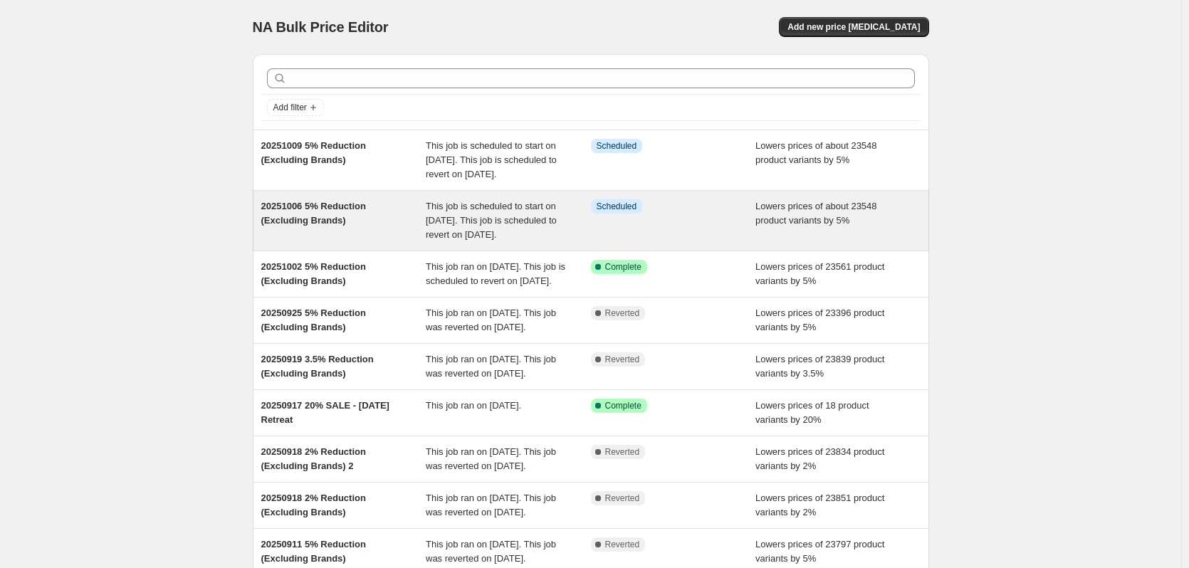
click at [772, 226] on span "Lowers prices of about 23548 product variants by 5%" at bounding box center [817, 213] width 122 height 25
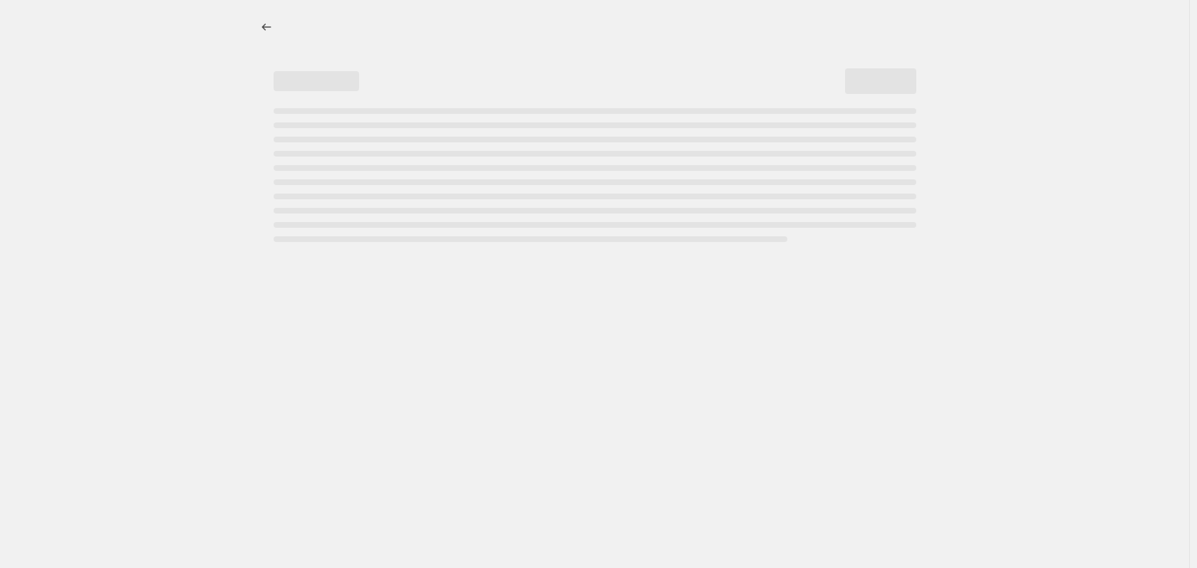
select select "percentage"
select select "no_change"
select select "vendor"
select select "not_equal"
select select "vendor"
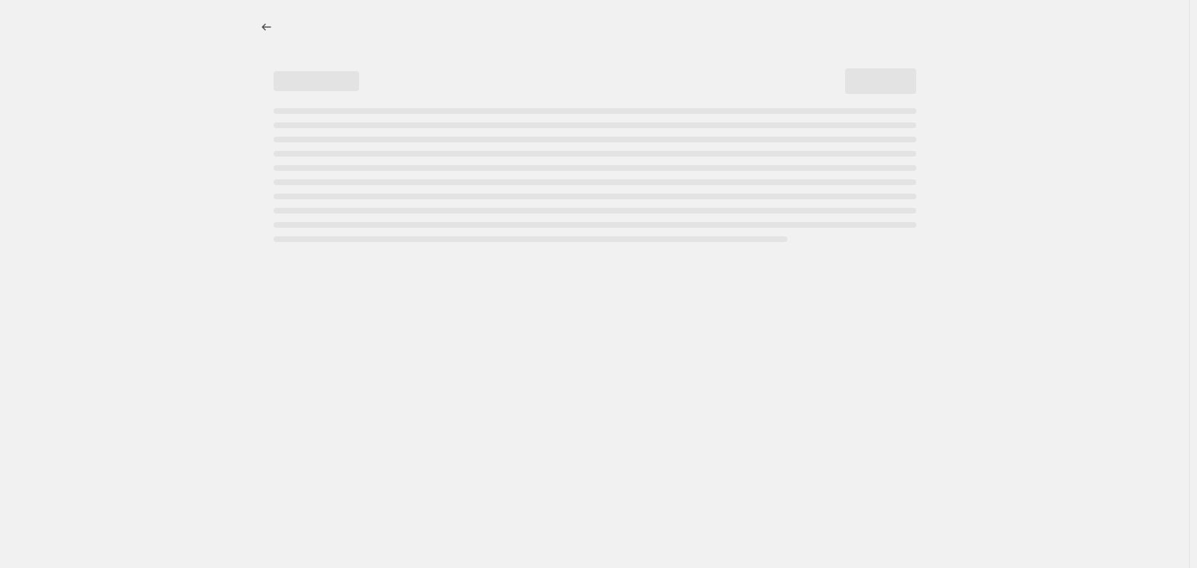
select select "not_equal"
select select "vendor"
select select "not_equal"
select select "vendor"
select select "not_equal"
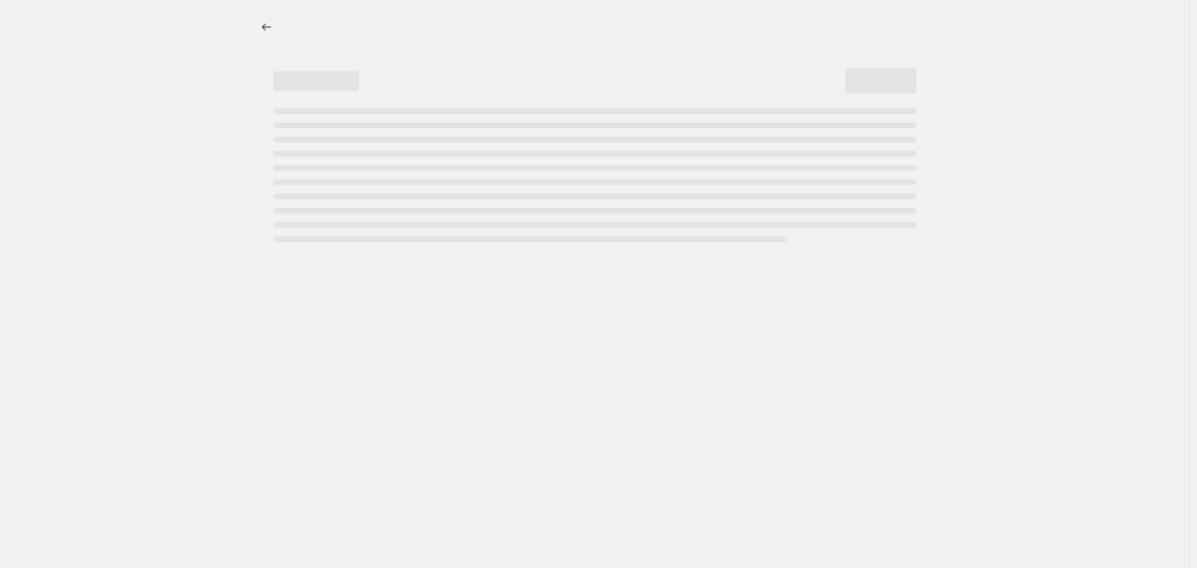
select select "vendor"
select select "not_equal"
select select "vendor"
select select "not_equal"
select select "product_status"
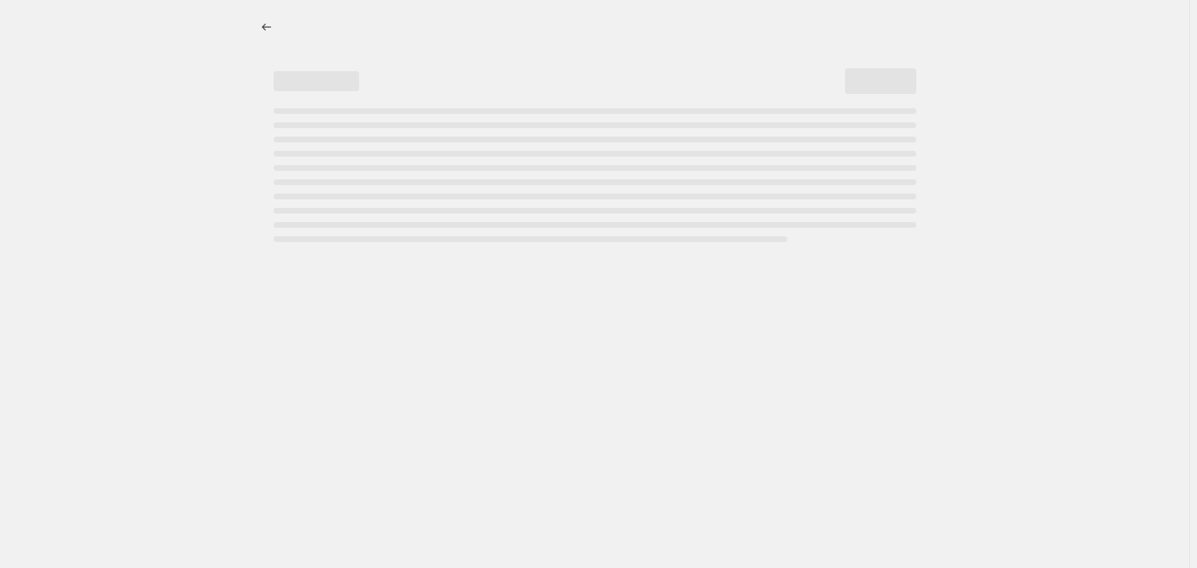
select select "not_equal"
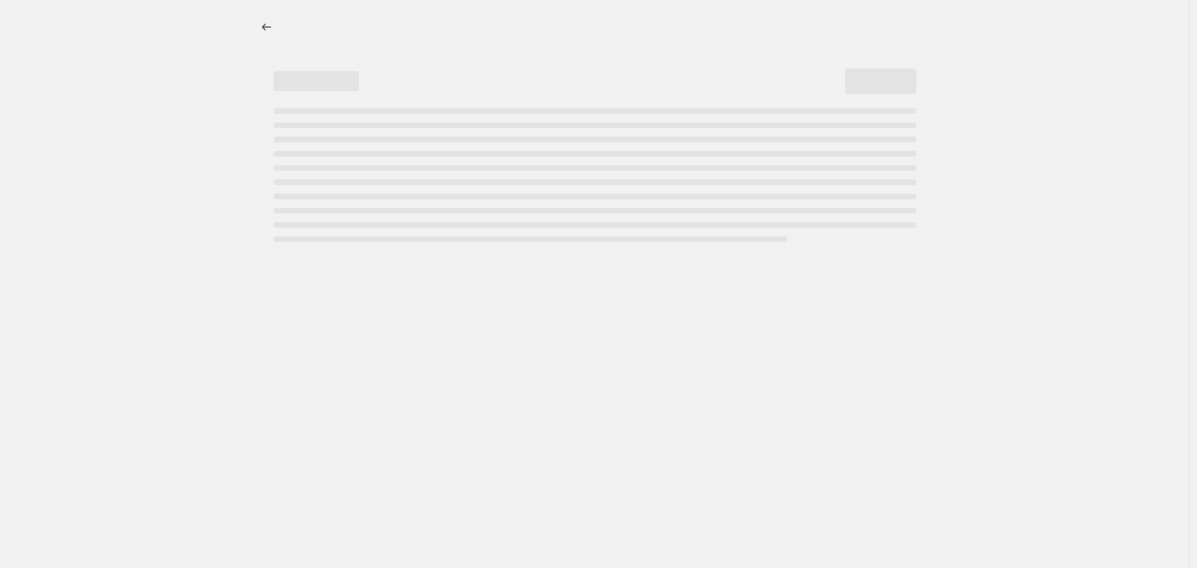
select select "not_equal"
select select "tag"
select select "not_equal"
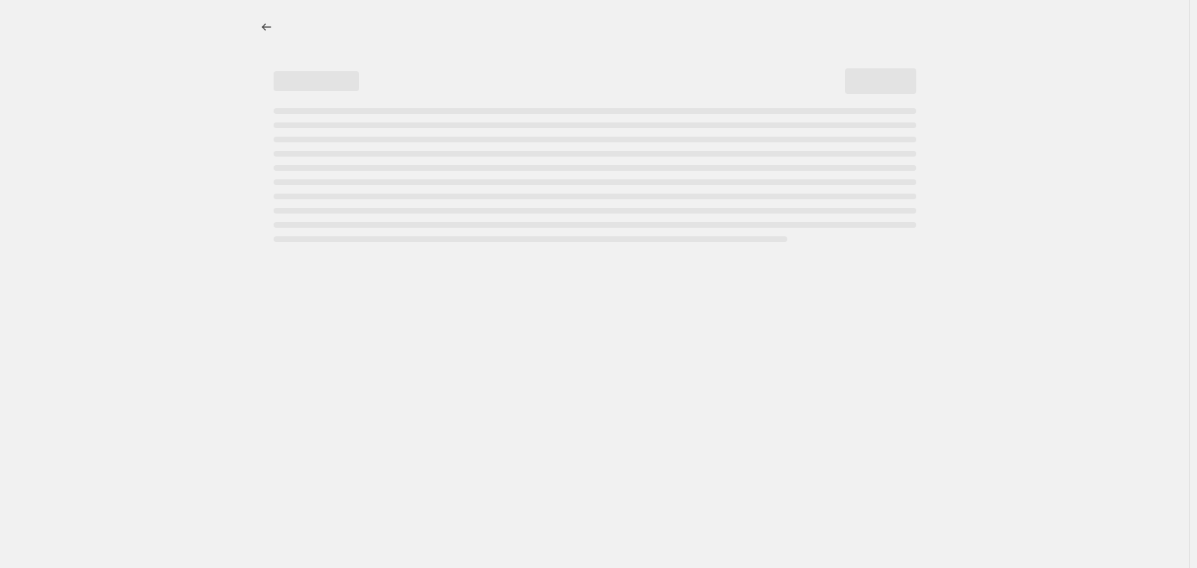
select select "vendor"
select select "not_equal"
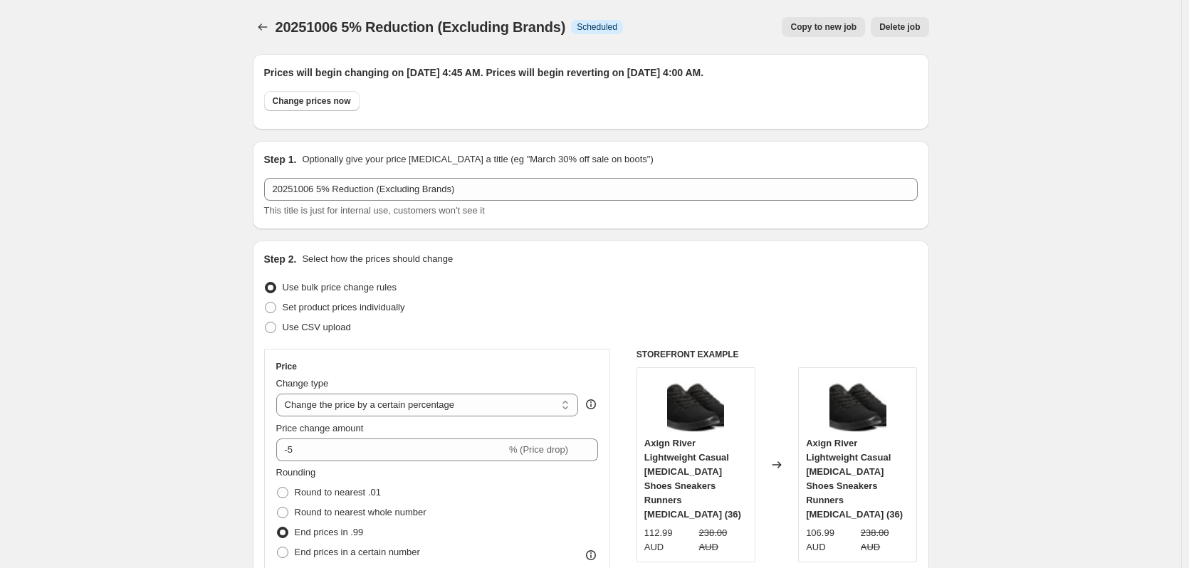
click at [256, 35] on div at bounding box center [264, 27] width 23 height 20
click at [262, 27] on icon "Price change jobs" at bounding box center [262, 27] width 9 height 7
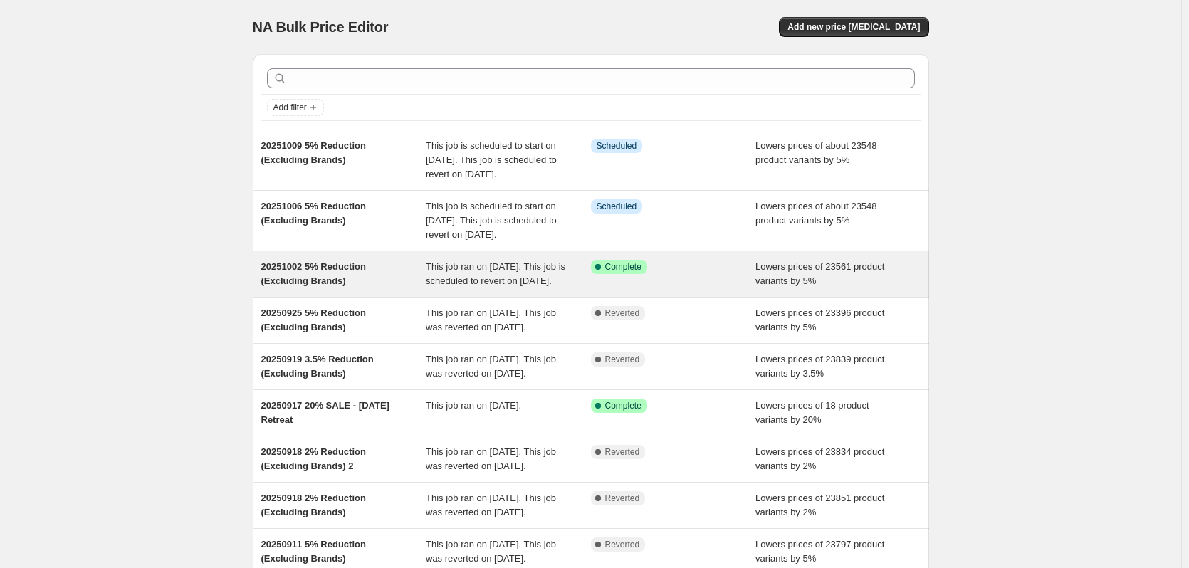
click at [784, 286] on span "Lowers prices of 23561 product variants by 5%" at bounding box center [820, 273] width 129 height 25
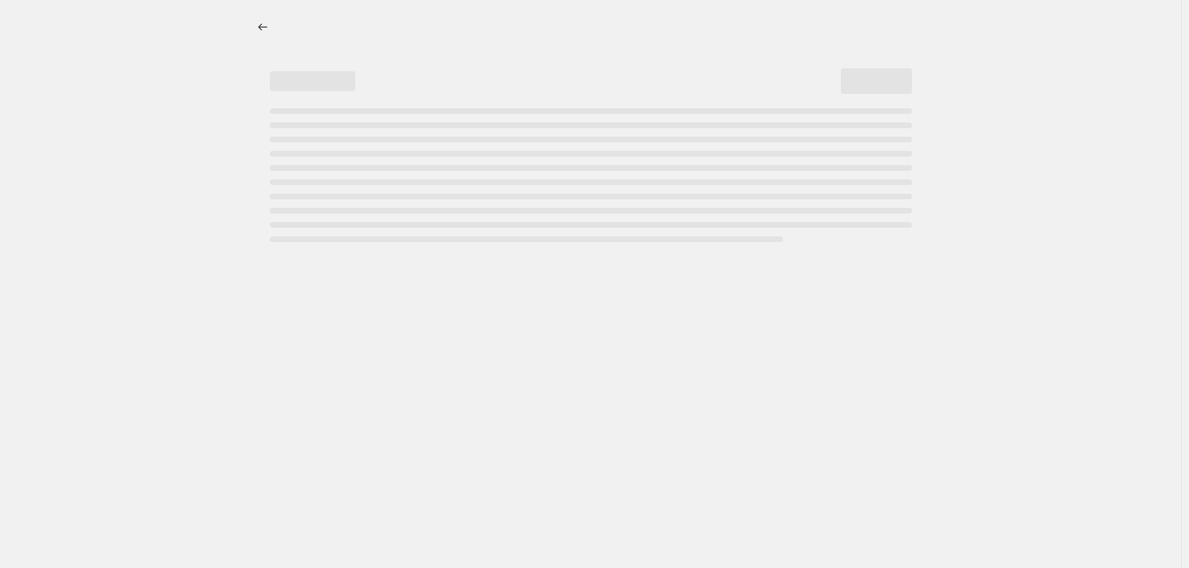
select select "percentage"
select select "no_change"
select select "vendor"
select select "not_equal"
select select "vendor"
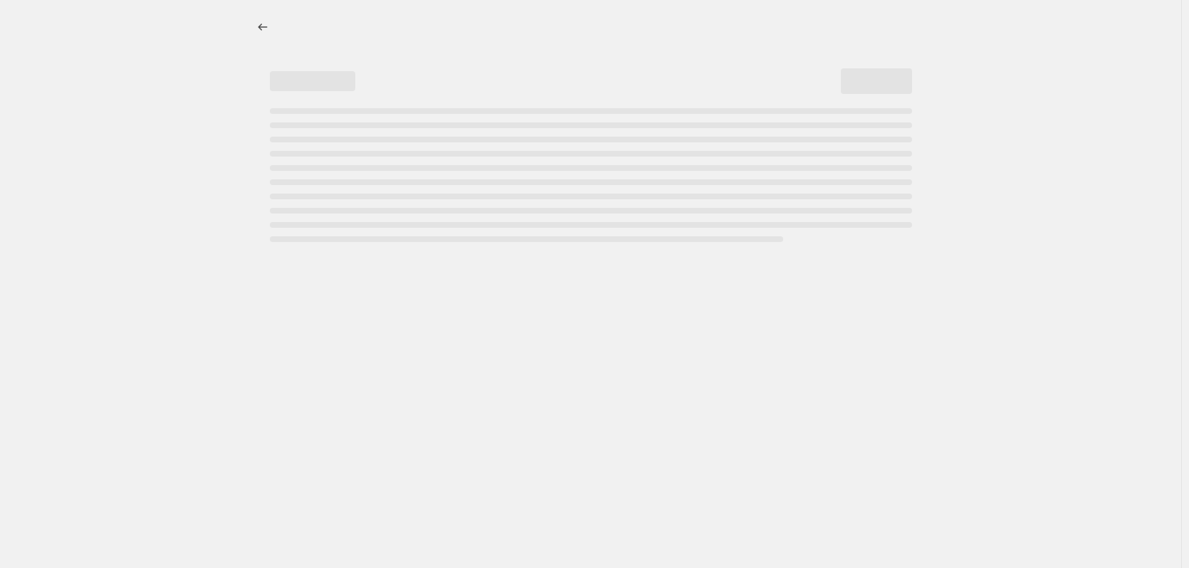
select select "not_equal"
select select "vendor"
select select "not_equal"
select select "vendor"
select select "not_equal"
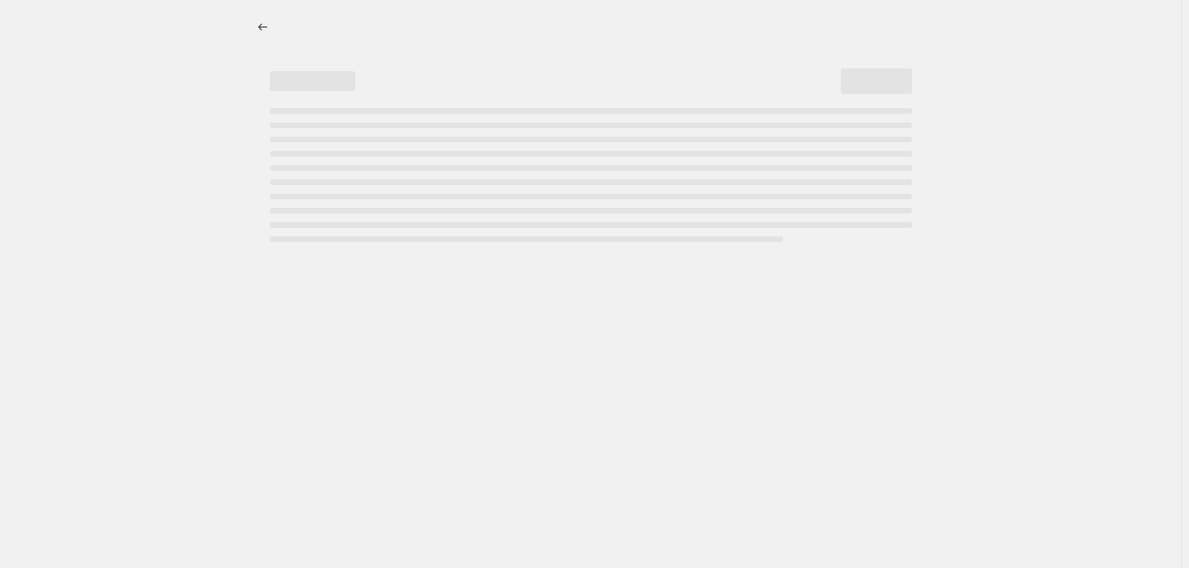
select select "vendor"
select select "not_equal"
select select "vendor"
select select "not_equal"
select select "product_status"
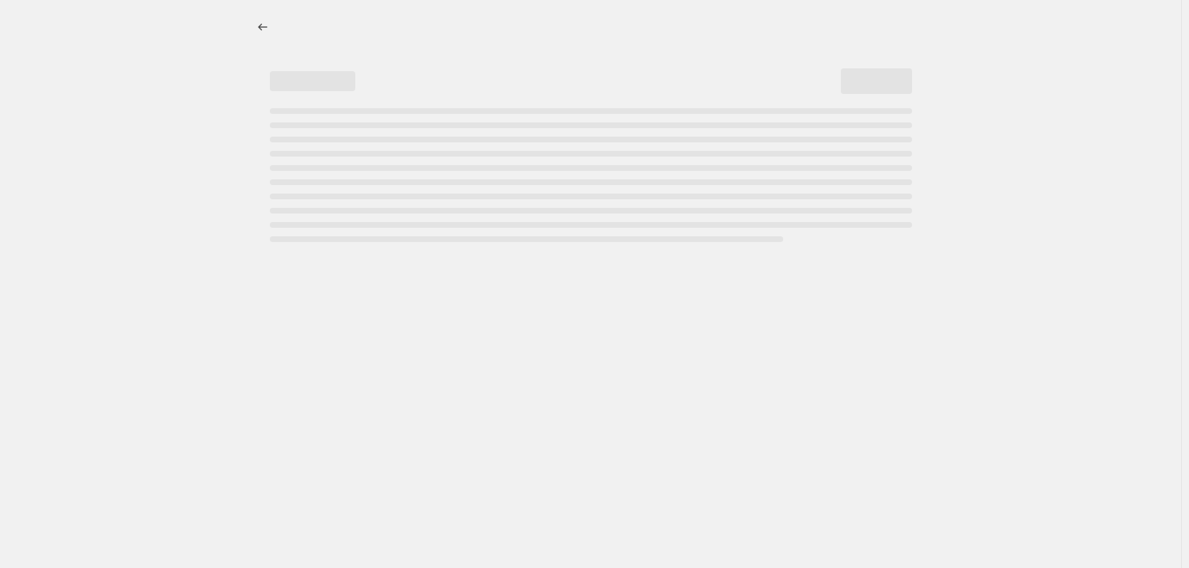
select select "not_equal"
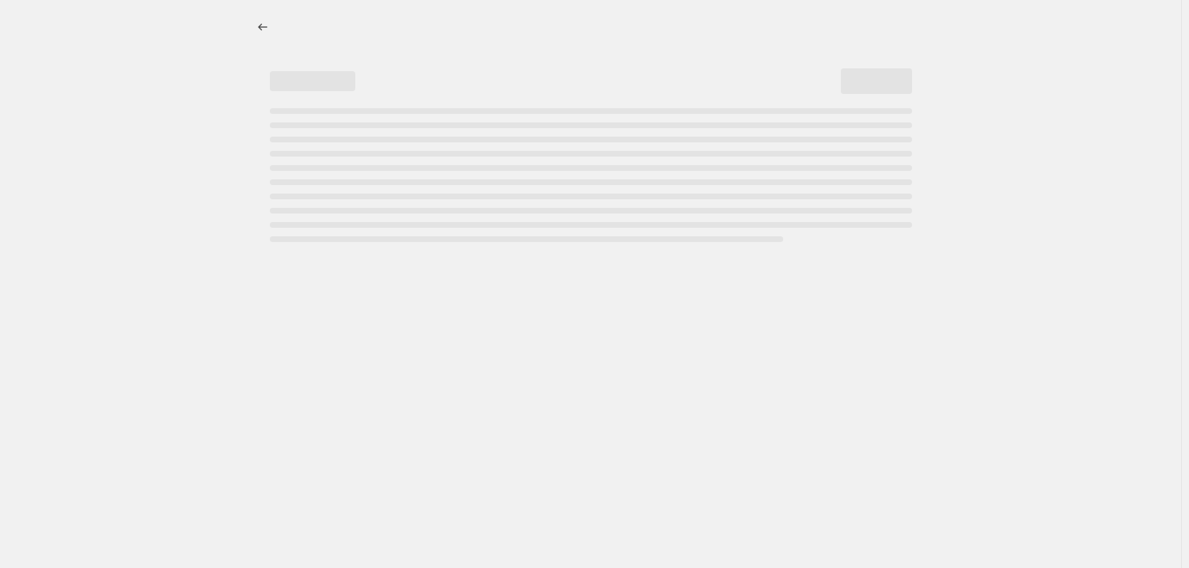
select select "not_equal"
select select "tag"
select select "not_equal"
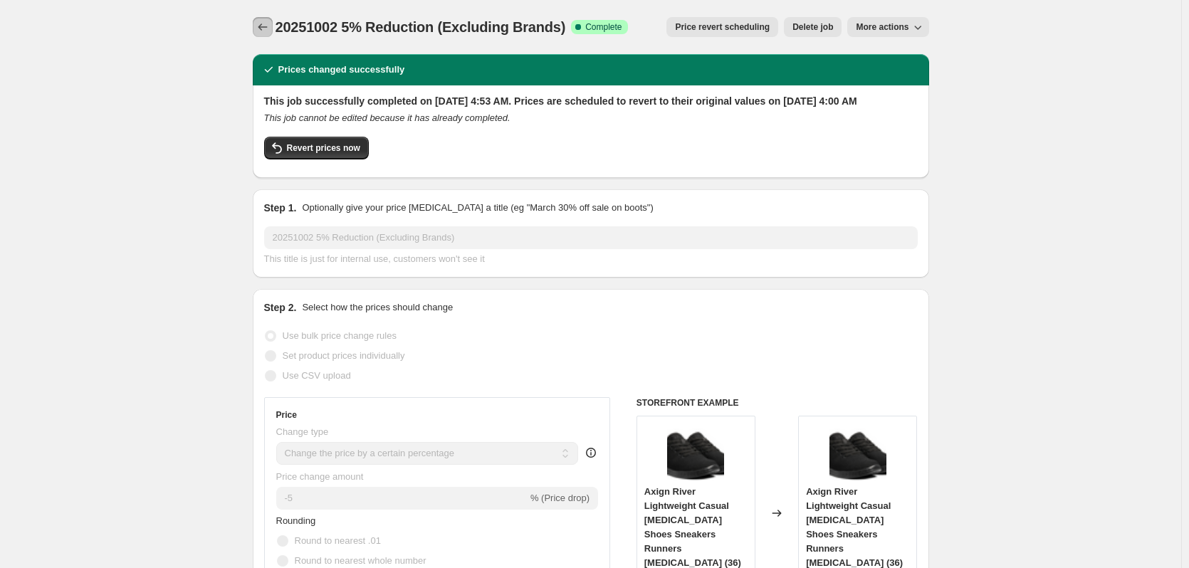
click at [269, 32] on icon "Price change jobs" at bounding box center [263, 27] width 14 height 14
